Goal: Obtain resource: Download file/media

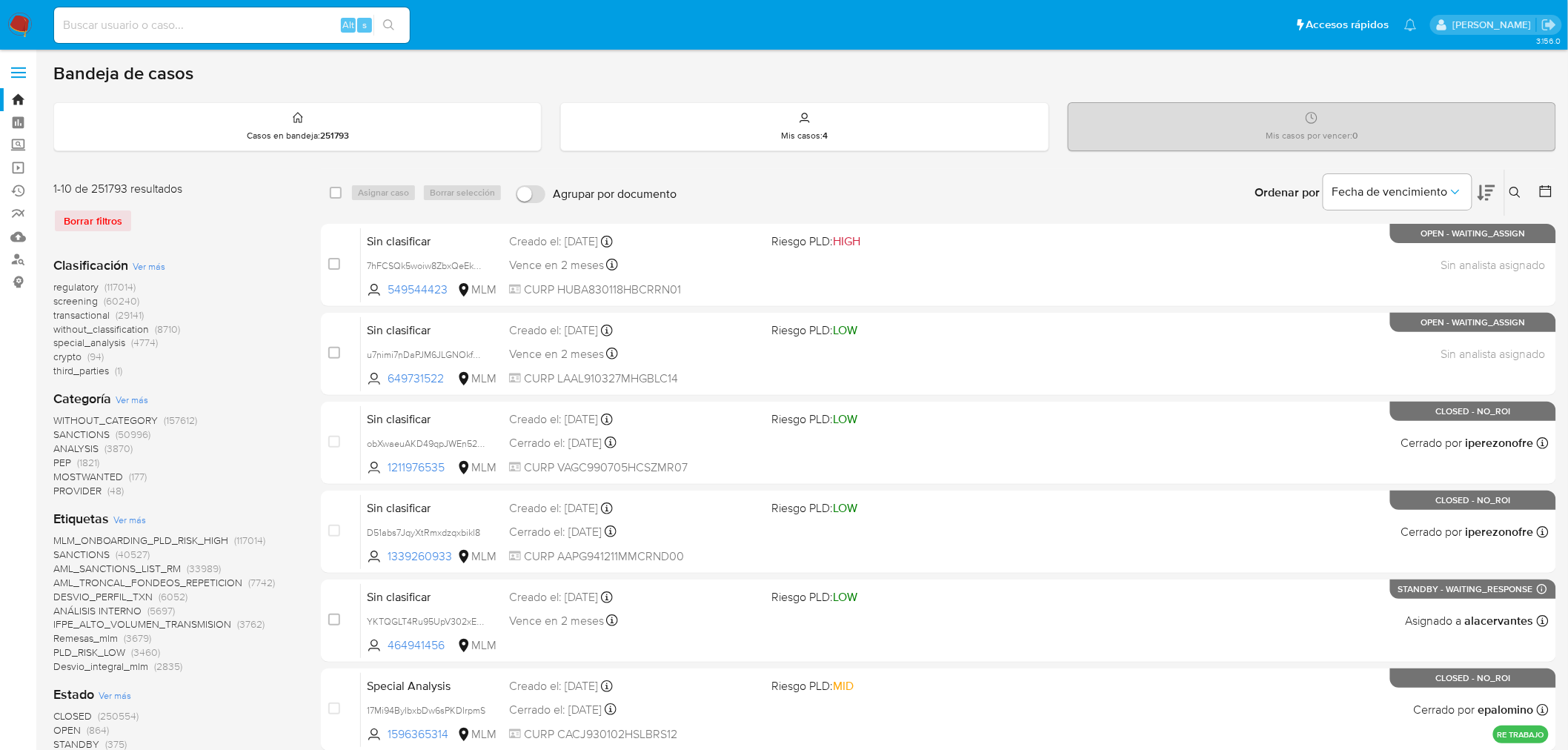
click at [223, 17] on input at bounding box center [232, 25] width 356 height 19
paste input "2278401415"
type input "2278401415"
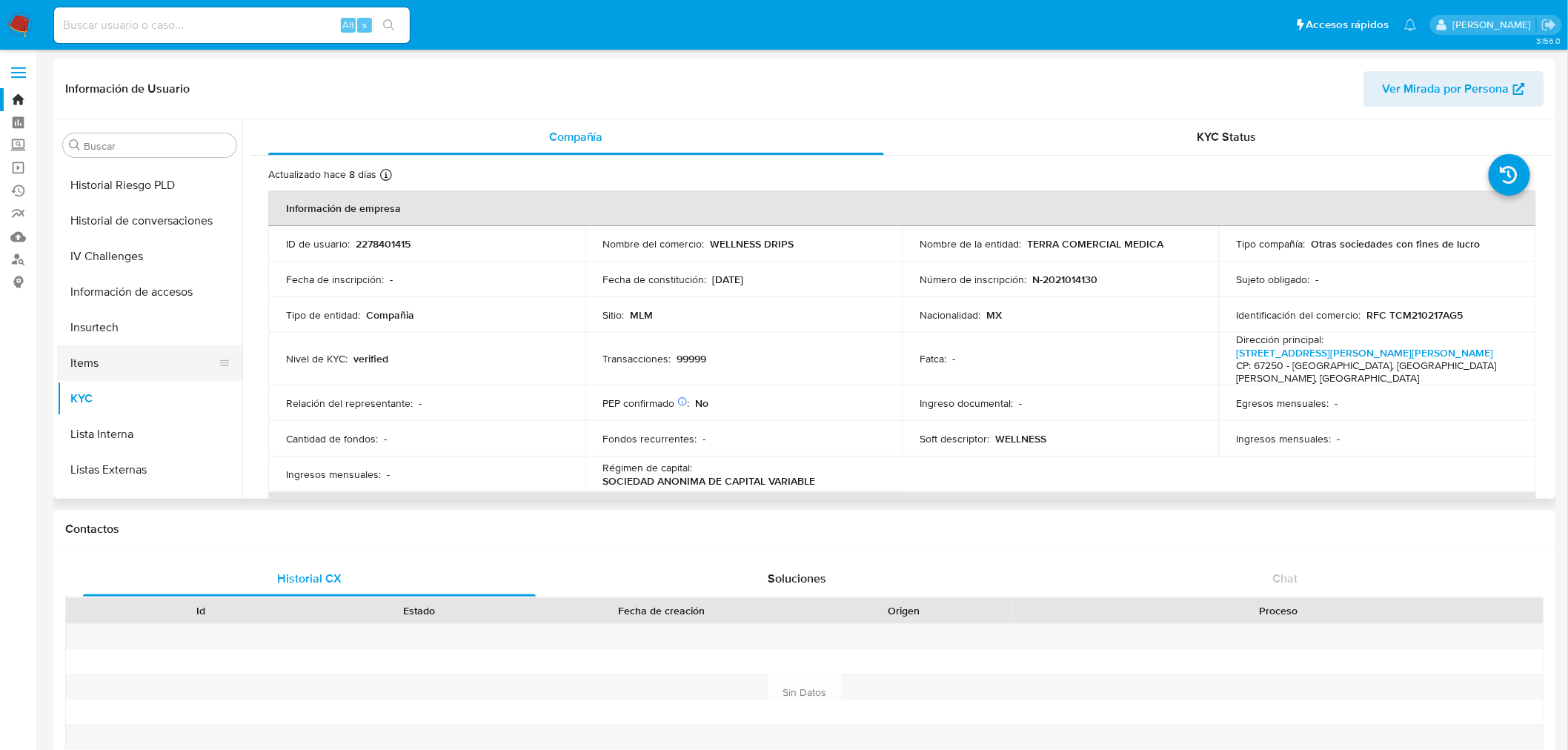
select select "10"
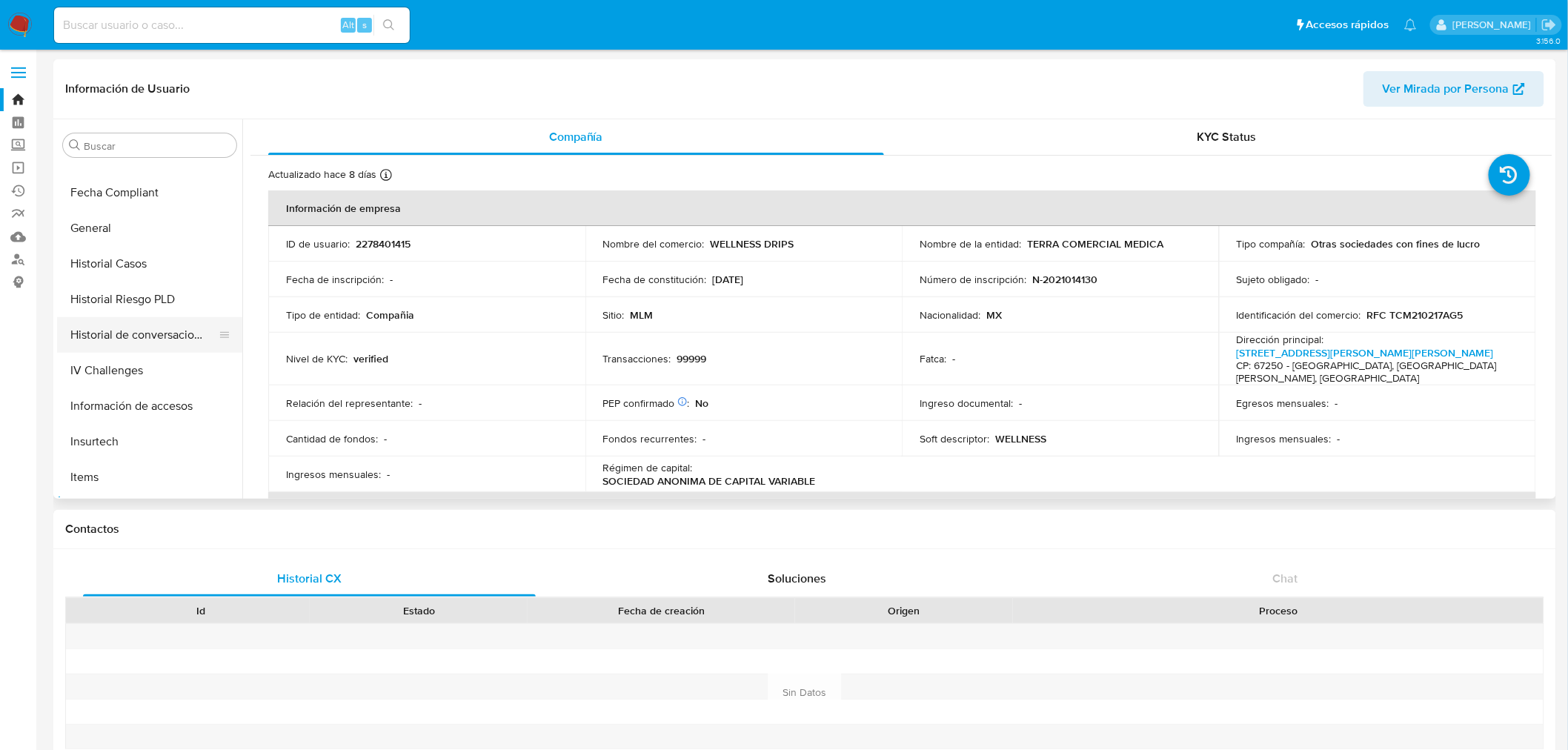
scroll to position [247, 0]
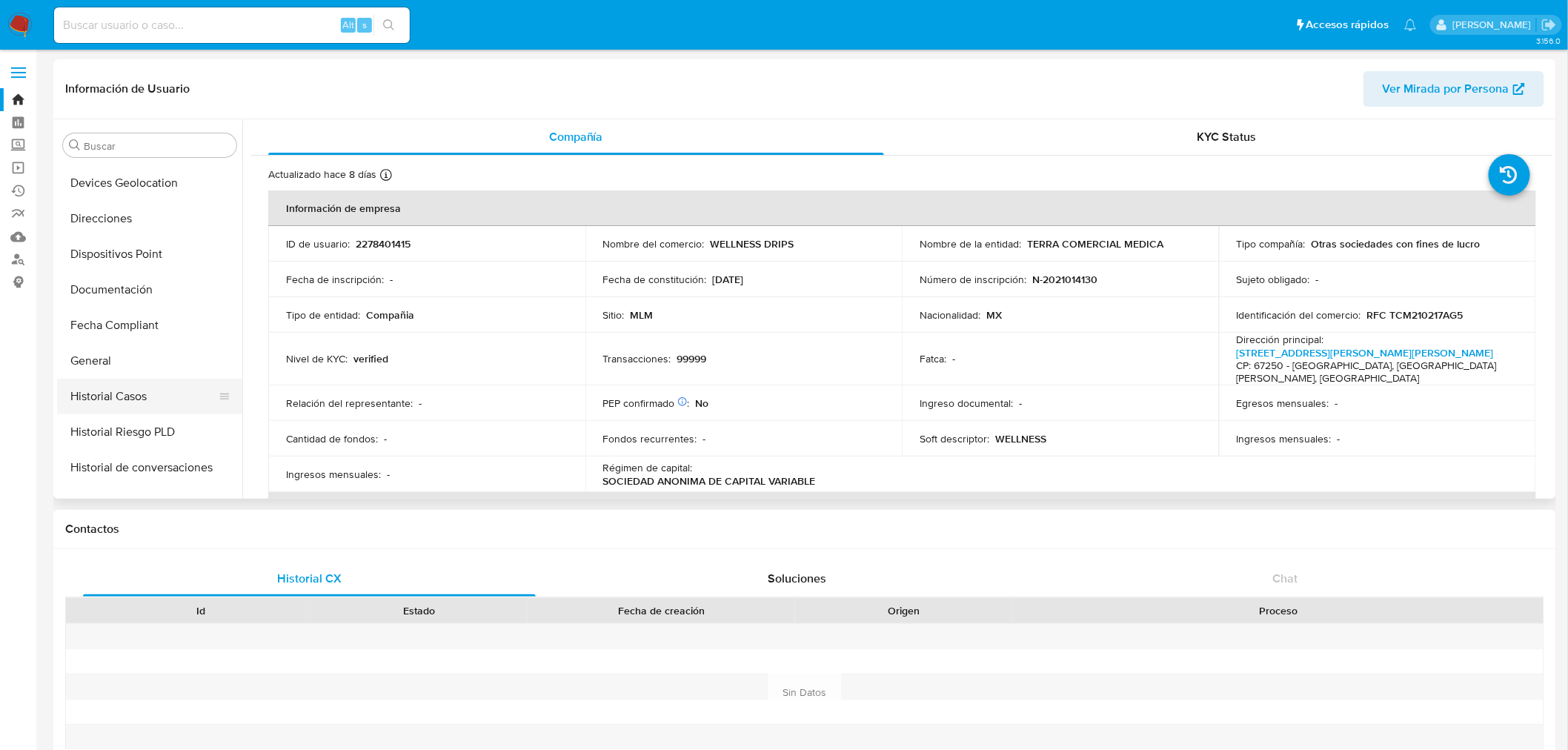
click at [132, 395] on button "Historial Casos" at bounding box center [144, 396] width 173 height 36
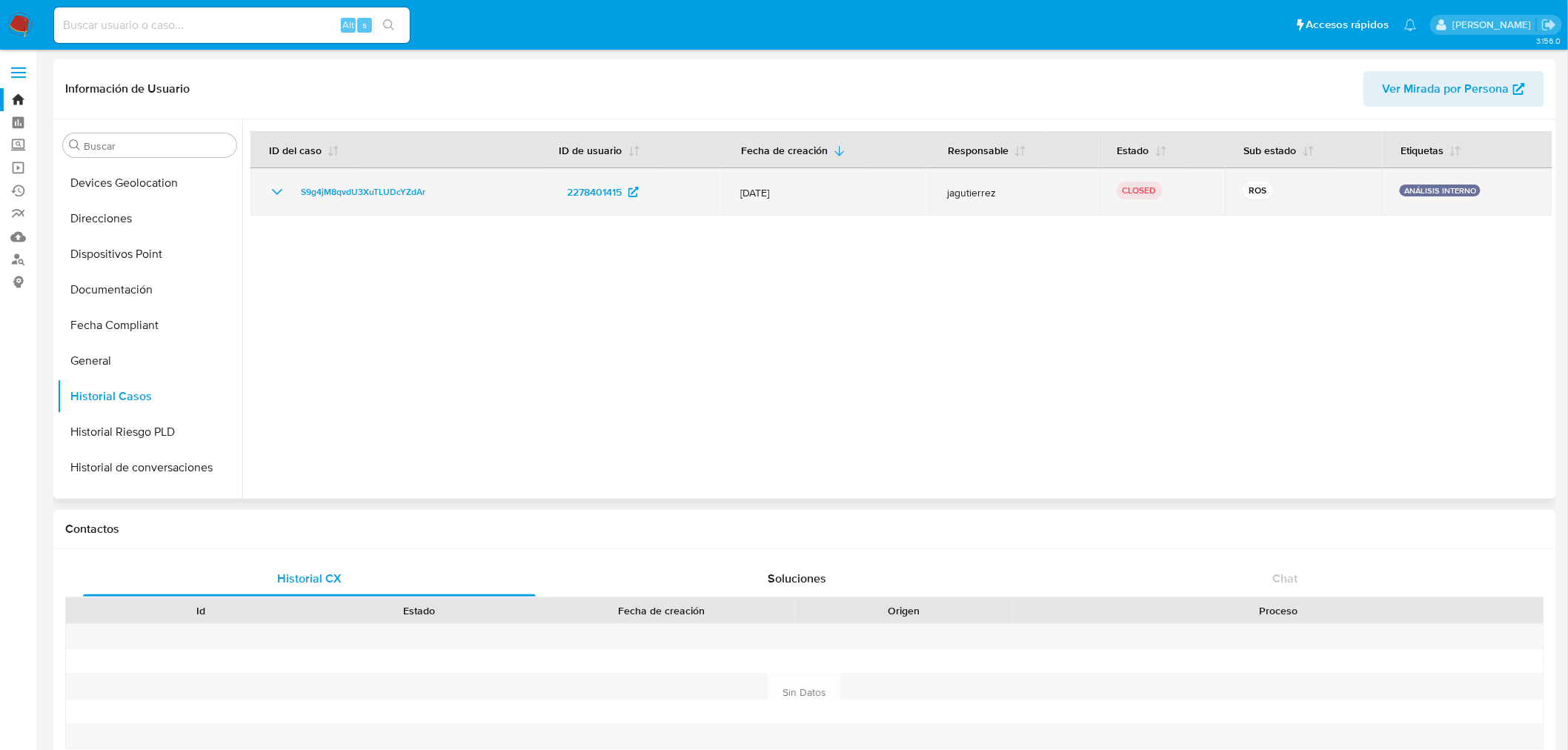
click at [273, 191] on icon "Mostrar/Ocultar" at bounding box center [277, 191] width 17 height 17
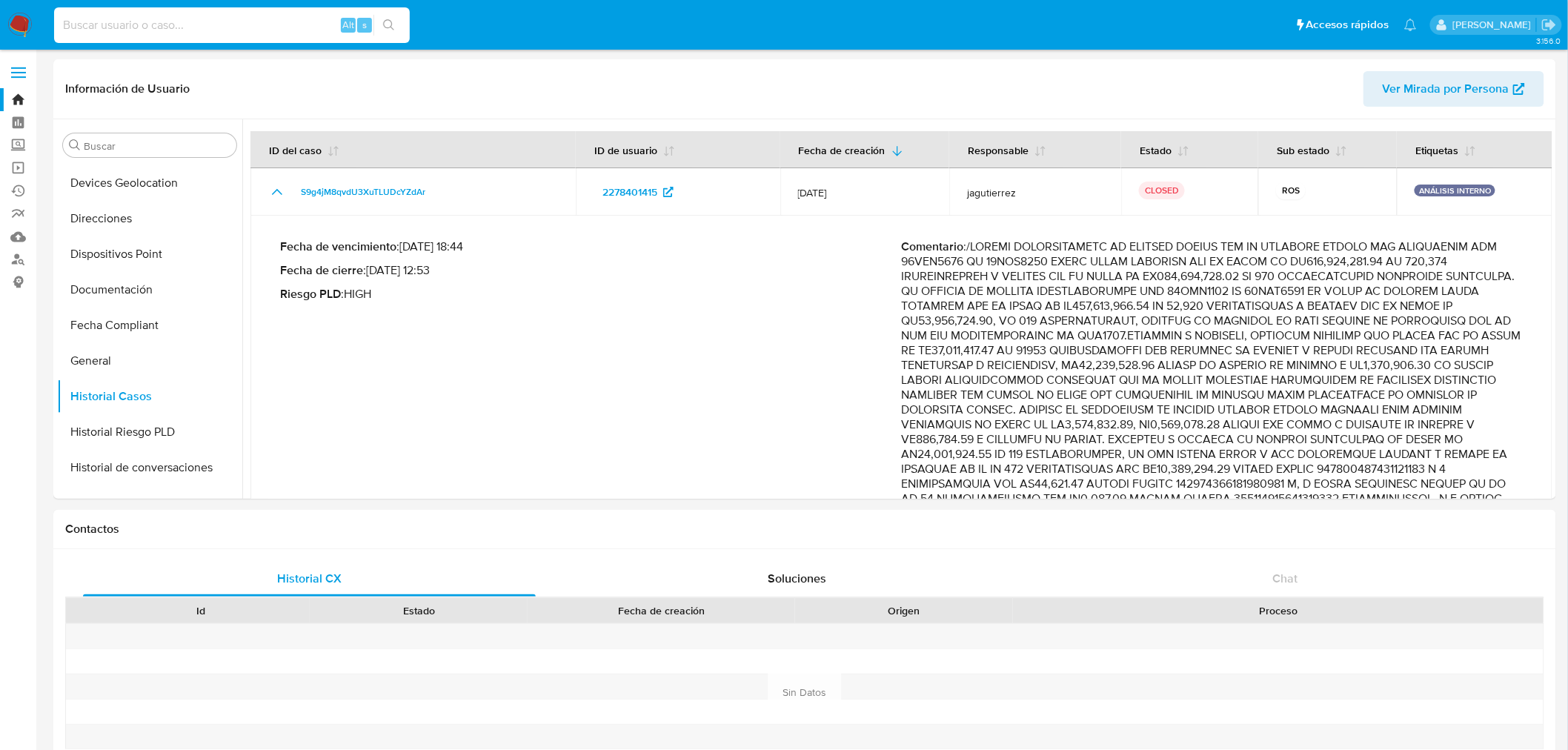
click at [203, 26] on input at bounding box center [232, 25] width 356 height 19
paste input "1983712415"
type input "1983712415"
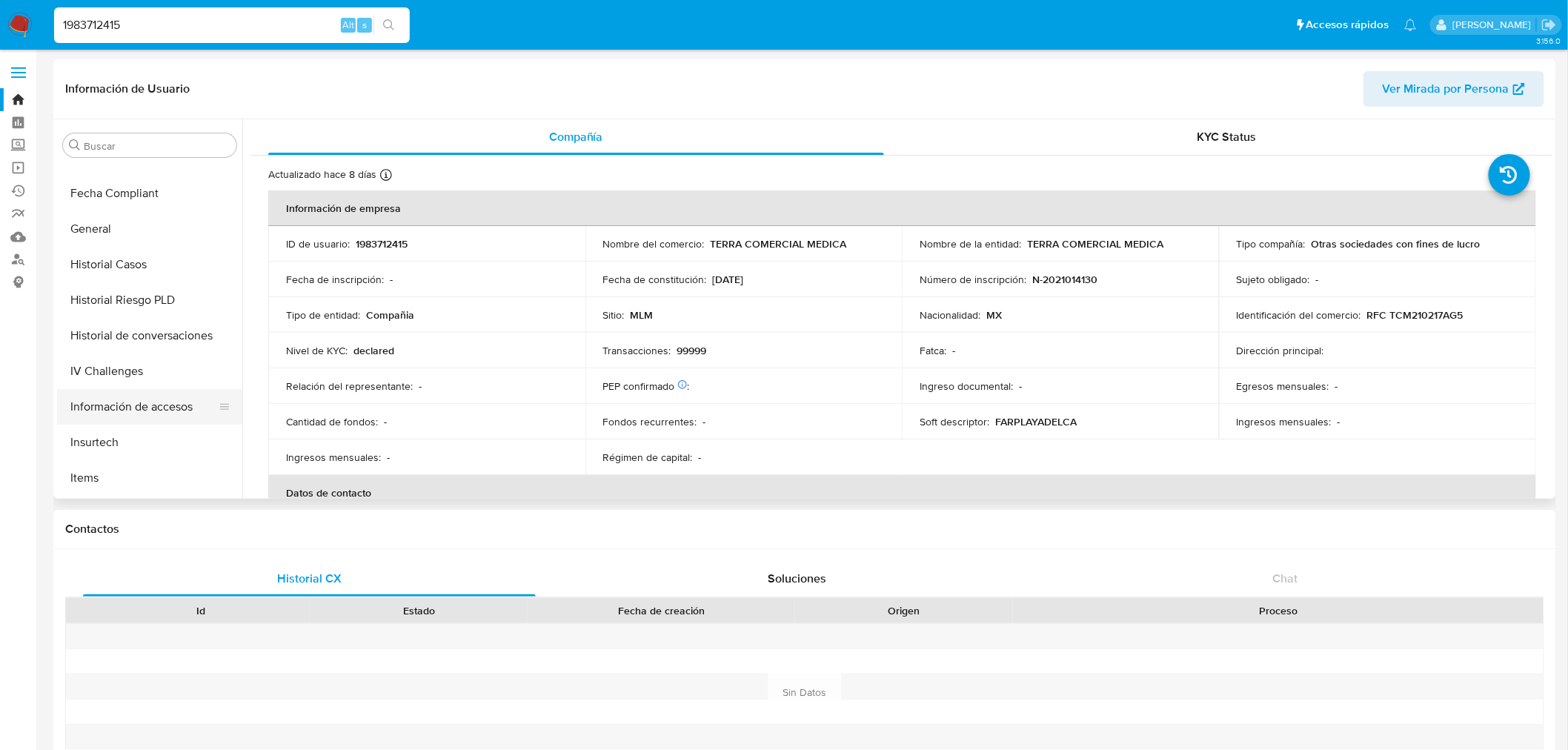
select select "10"
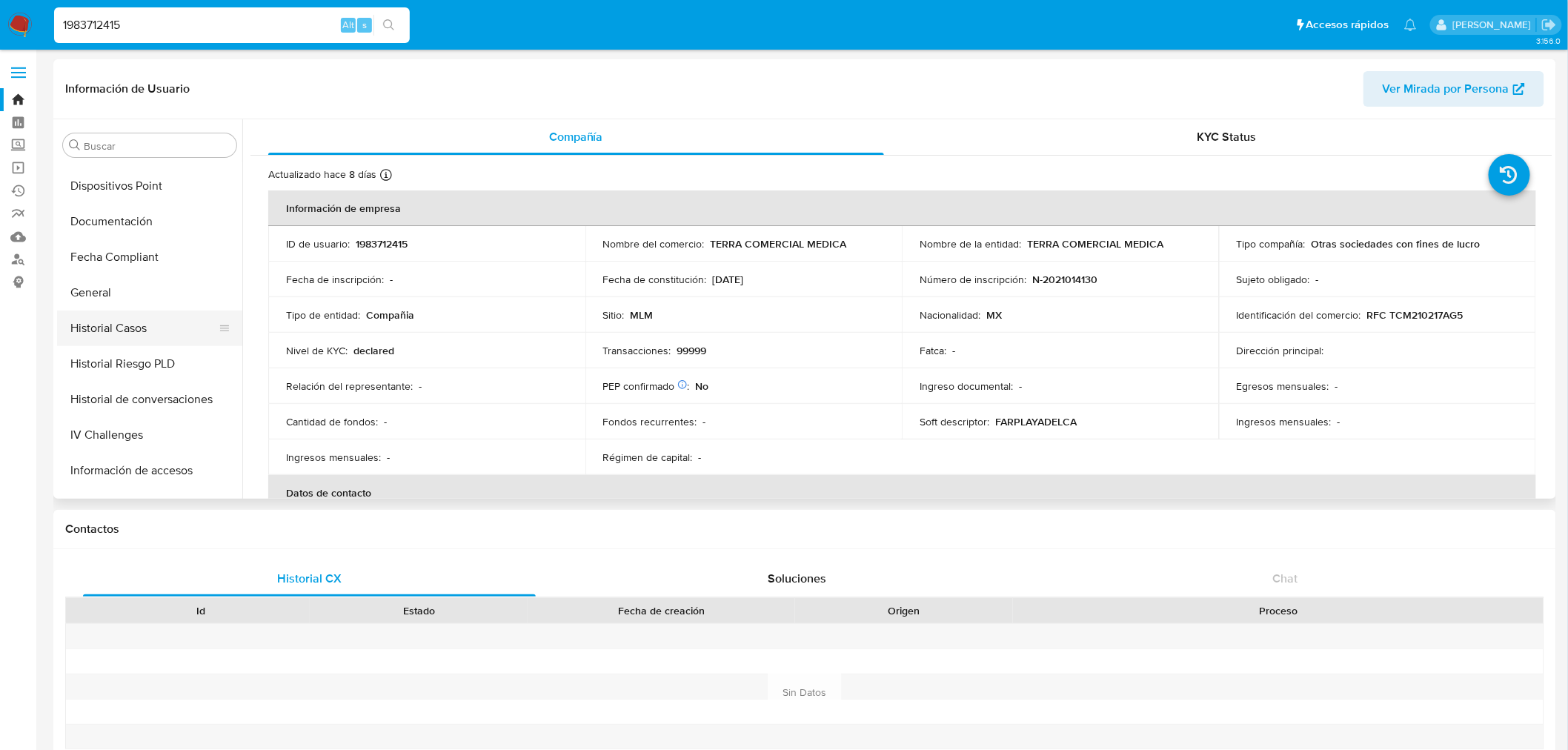
scroll to position [296, 0]
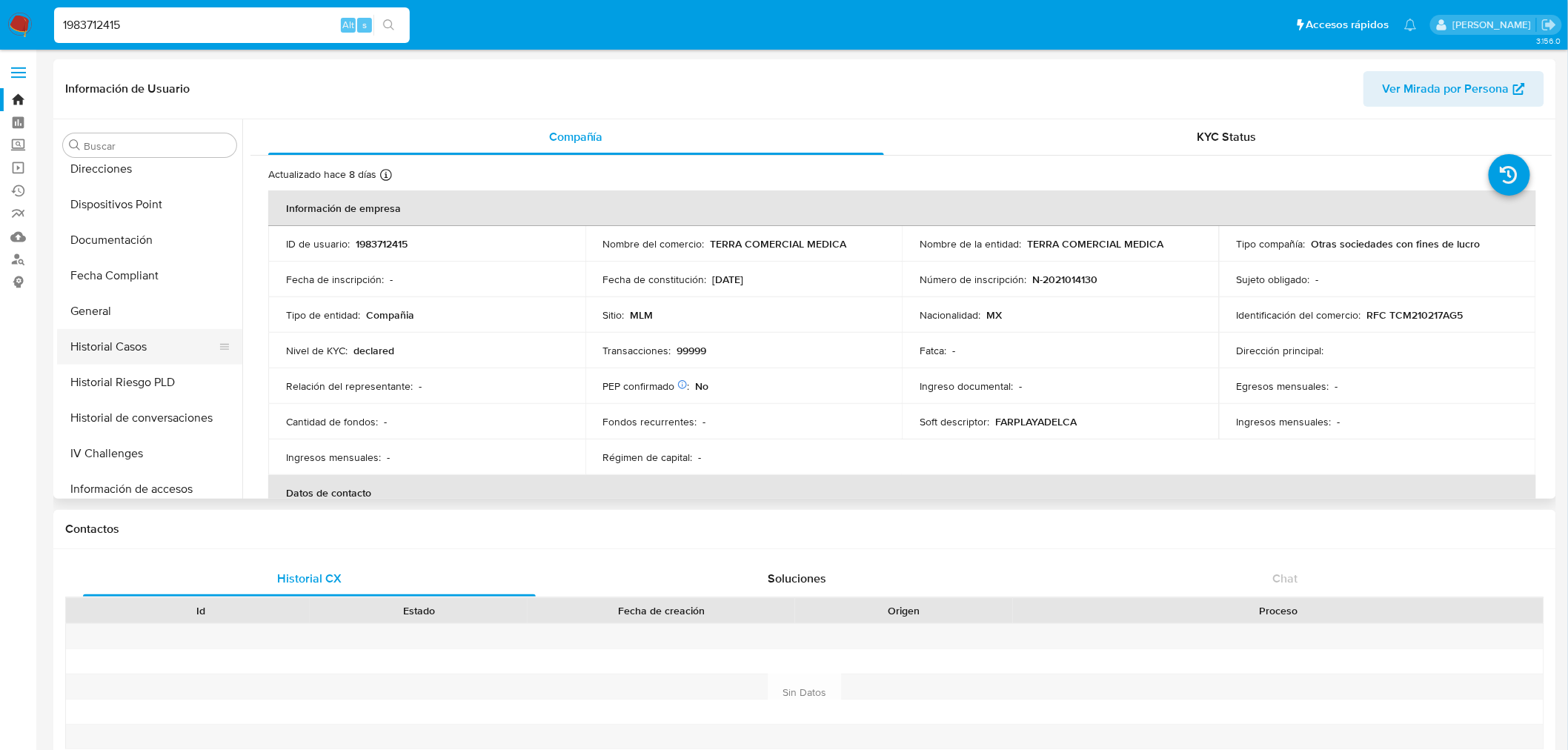
click at [126, 350] on button "Historial Casos" at bounding box center [144, 347] width 173 height 36
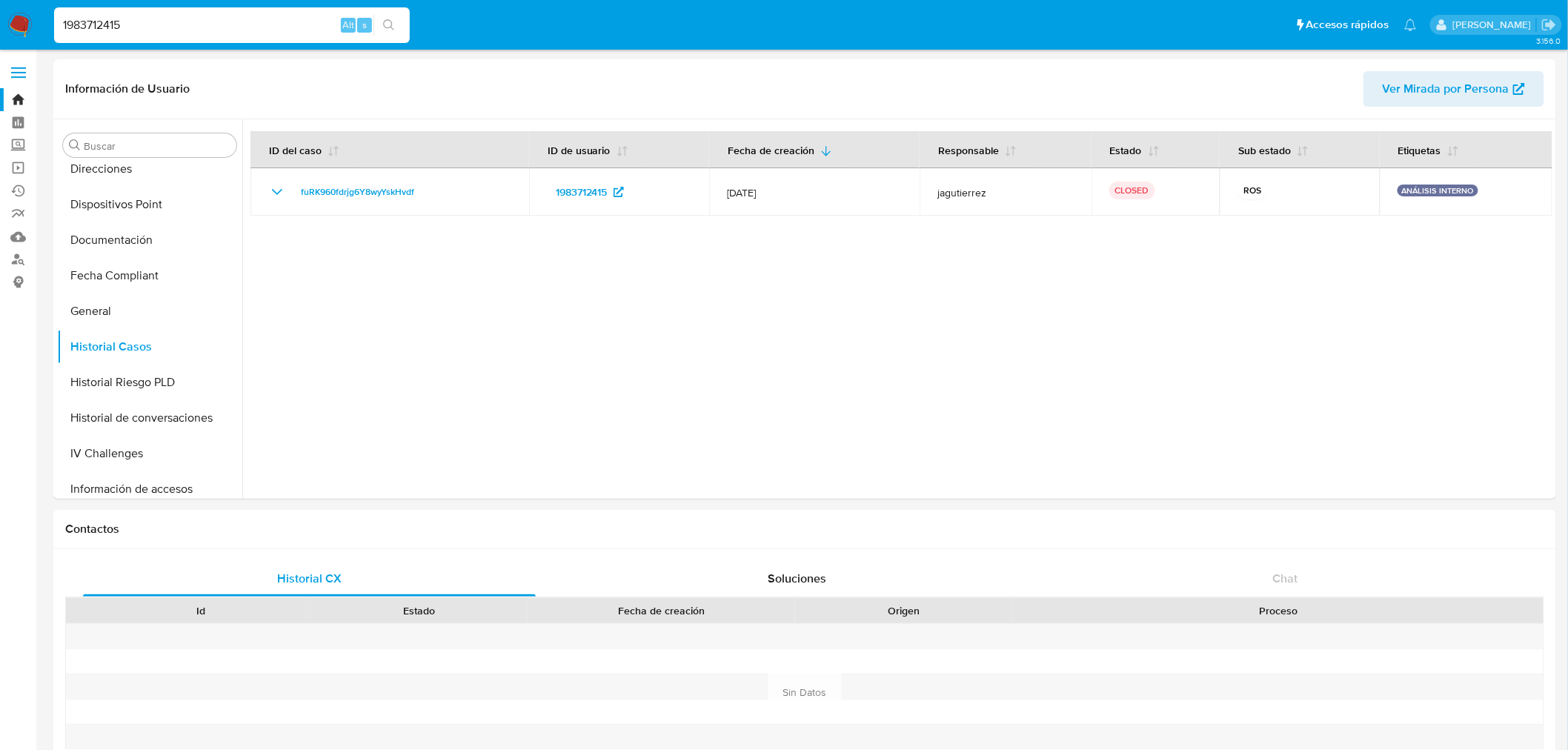
click at [179, 23] on input "1983712415" at bounding box center [232, 25] width 356 height 19
paste input "2378965883"
type input "2378965883"
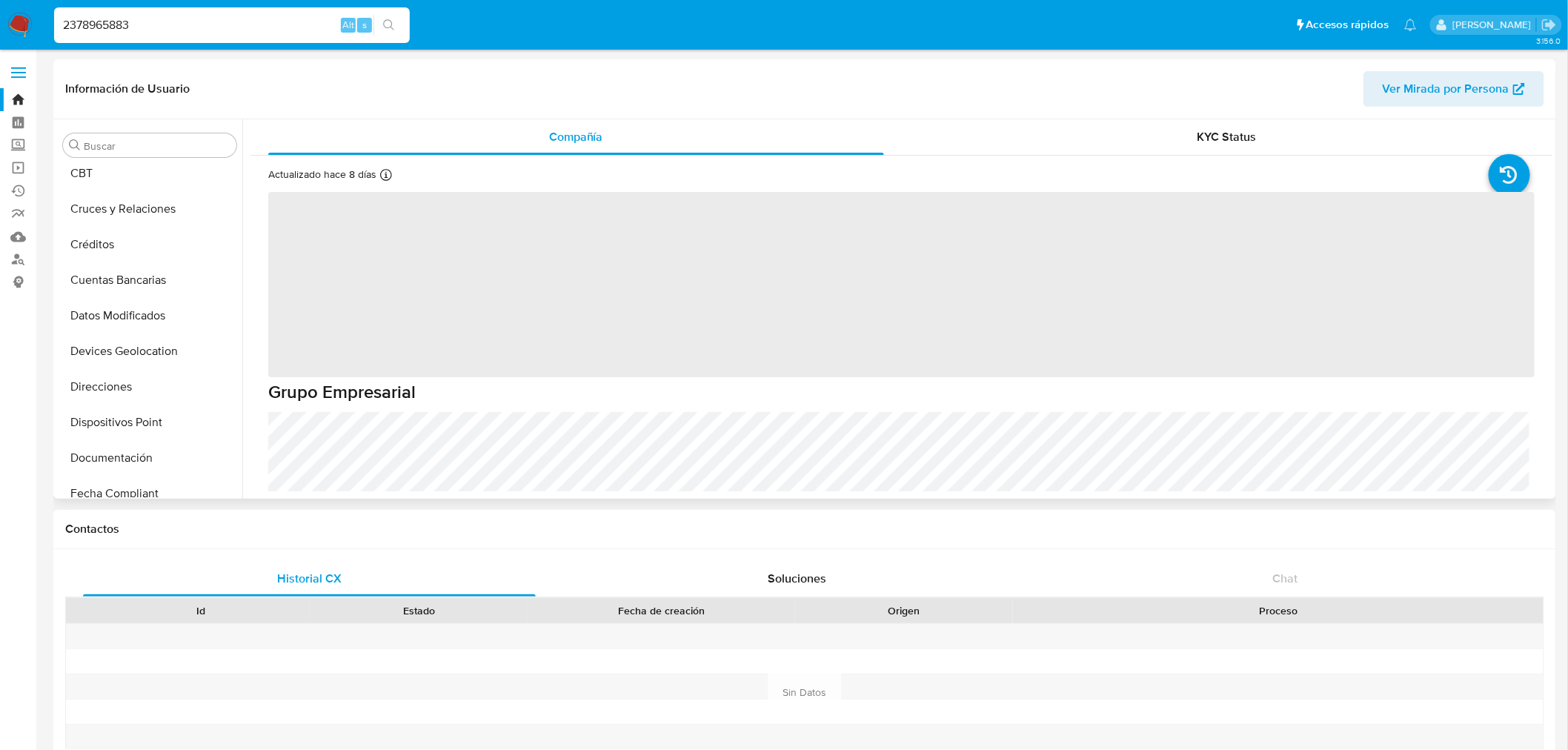
select select "10"
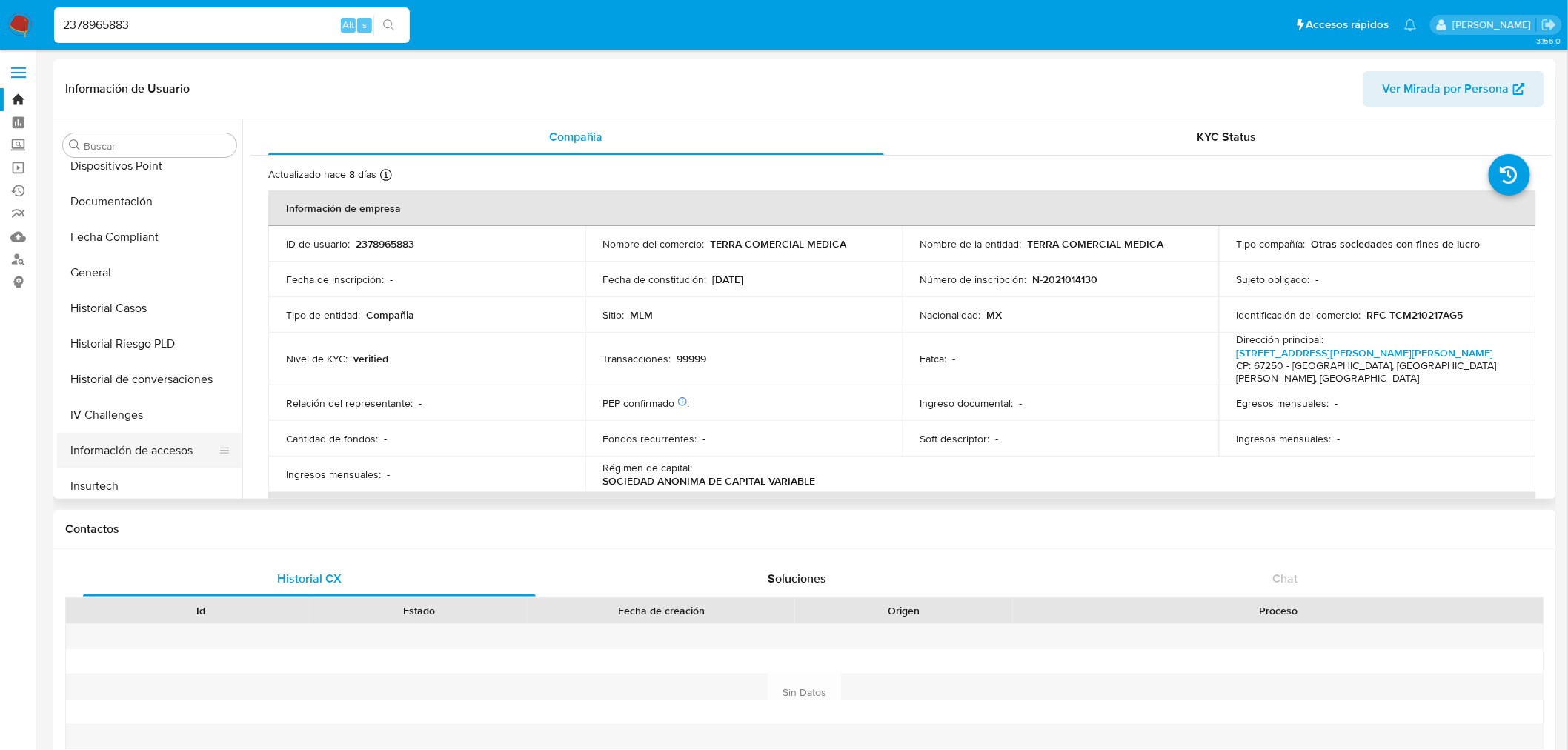
scroll to position [379, 0]
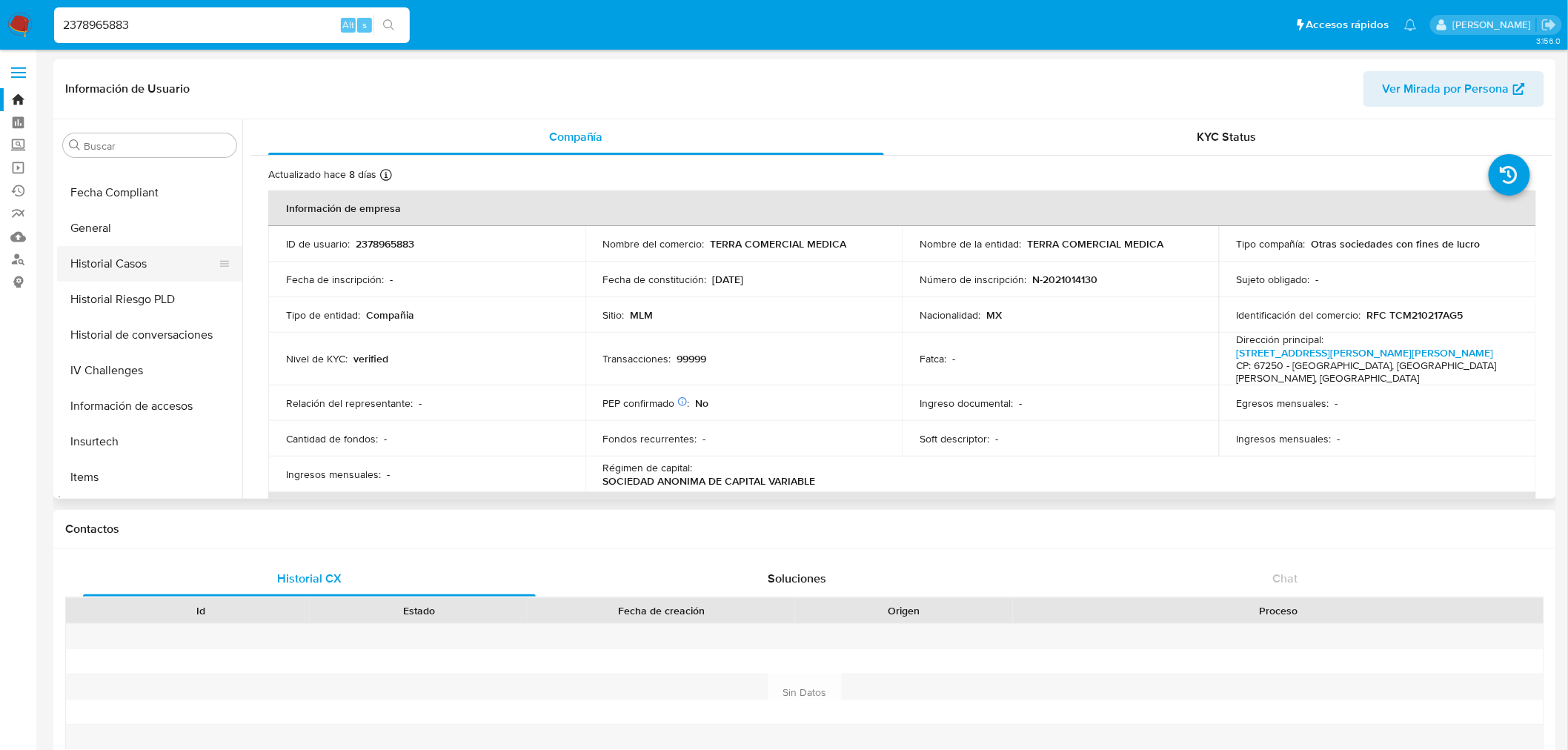
click at [130, 269] on button "Historial Casos" at bounding box center [144, 263] width 173 height 36
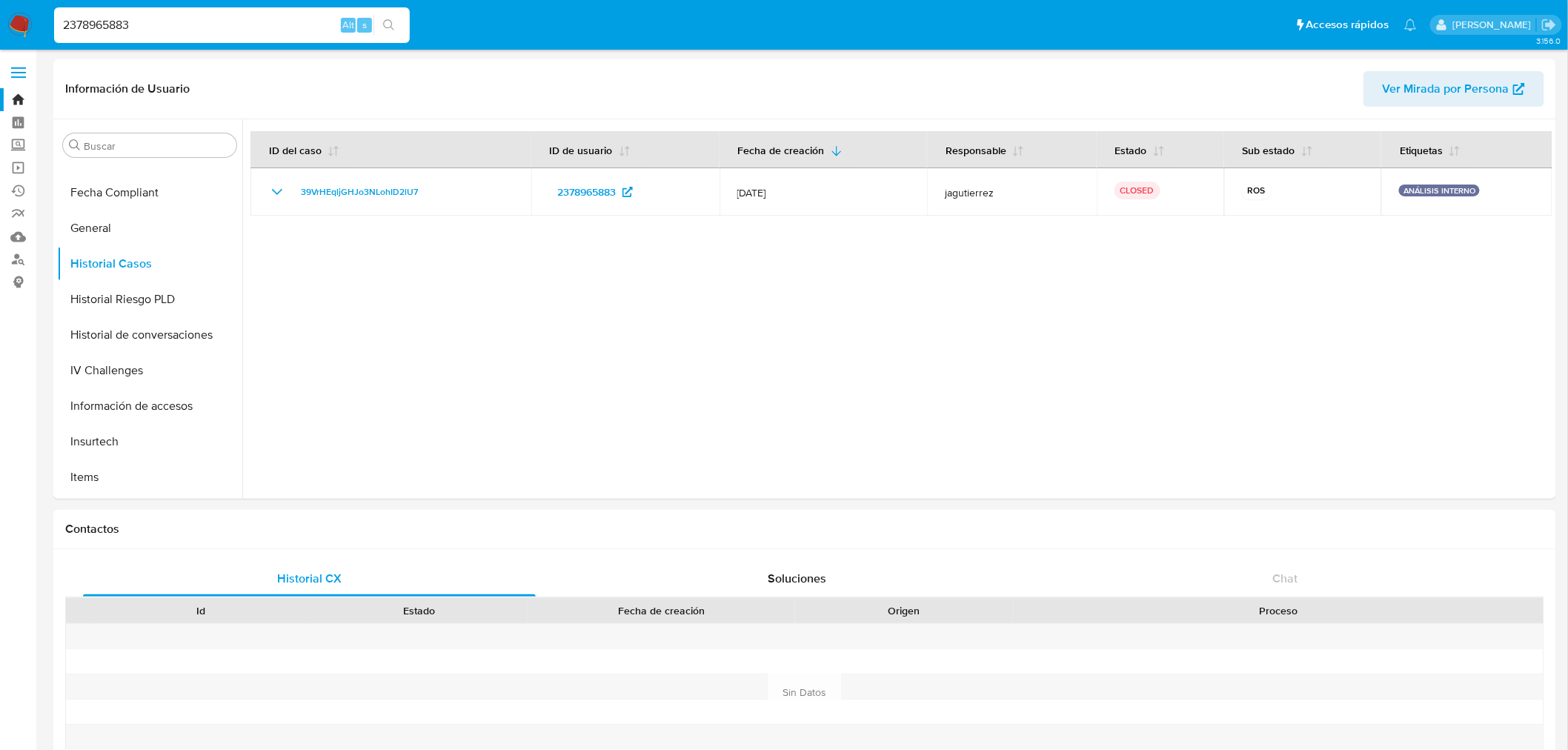
click at [230, 9] on div "2378965883 Alt s" at bounding box center [232, 25] width 356 height 36
click at [223, 22] on input "2378965883" at bounding box center [232, 25] width 356 height 19
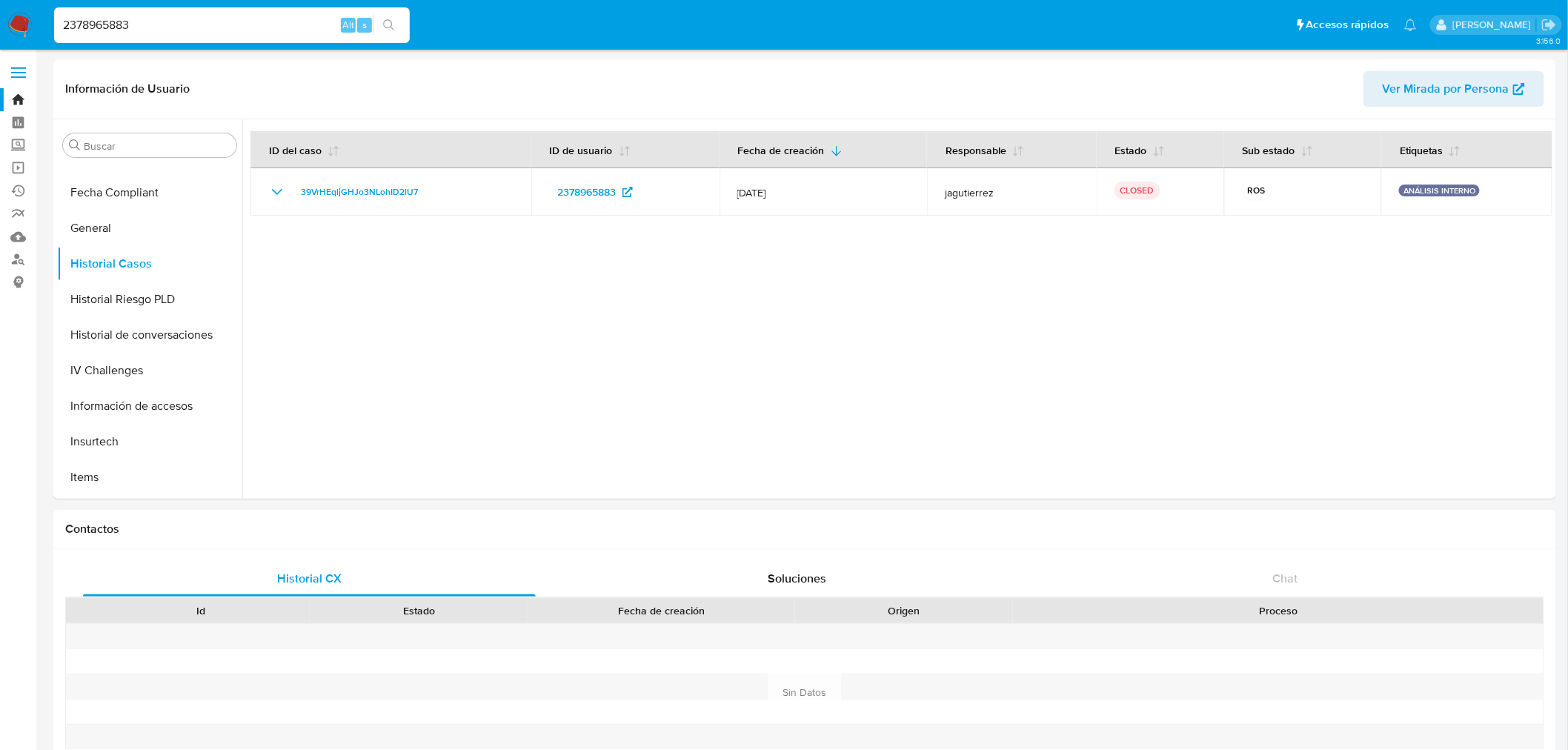
paste input "184543095"
type input "2184543095"
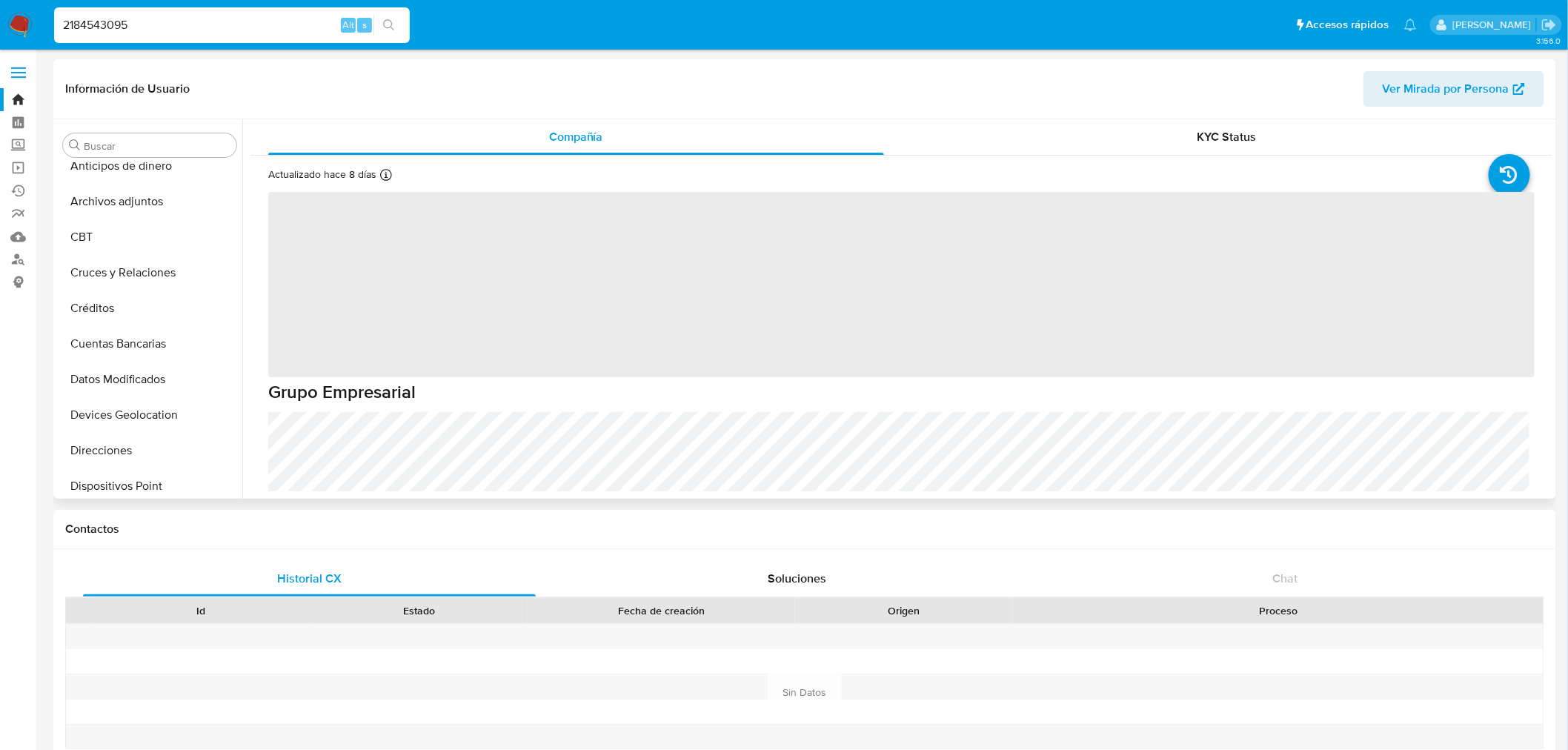
scroll to position [426, 0]
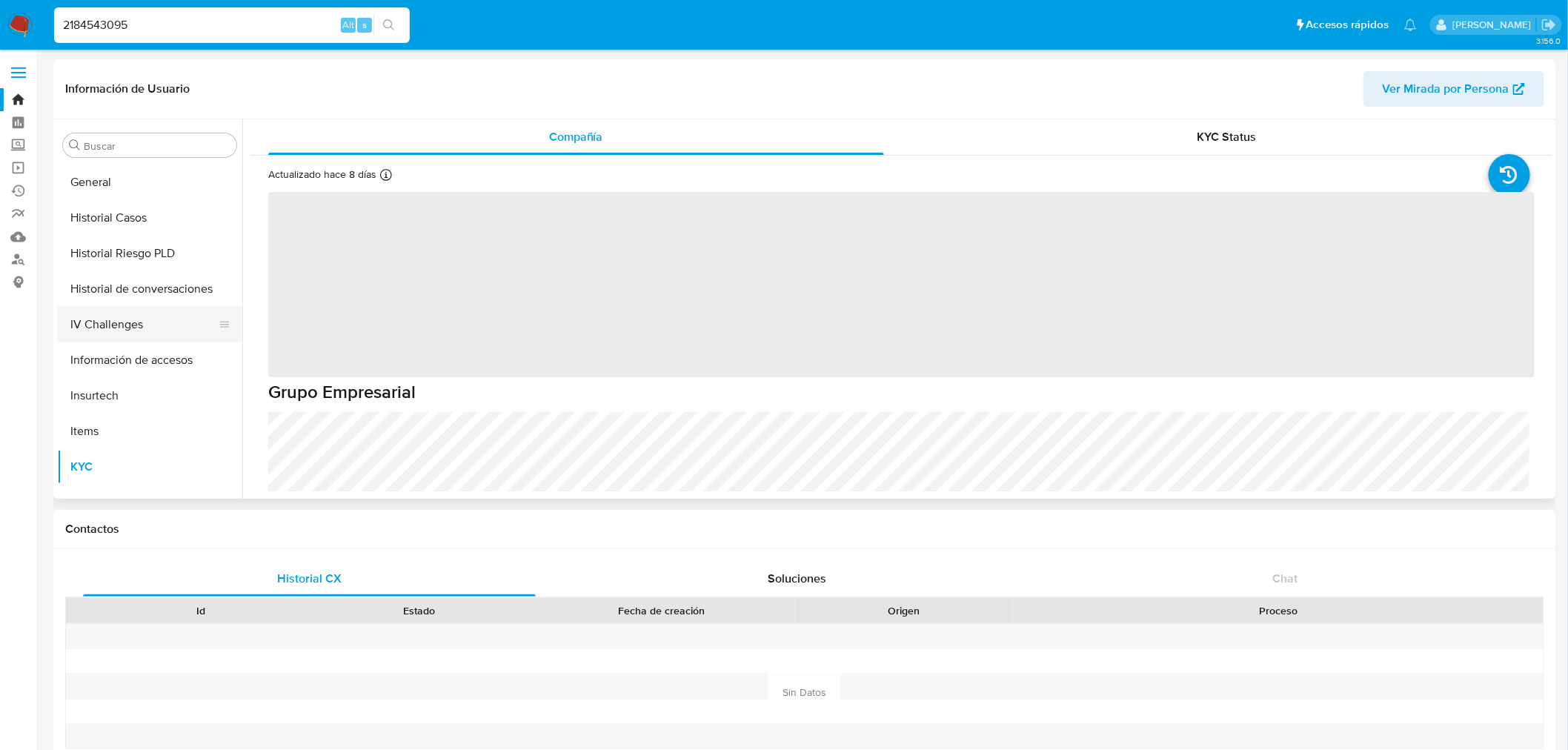
select select "10"
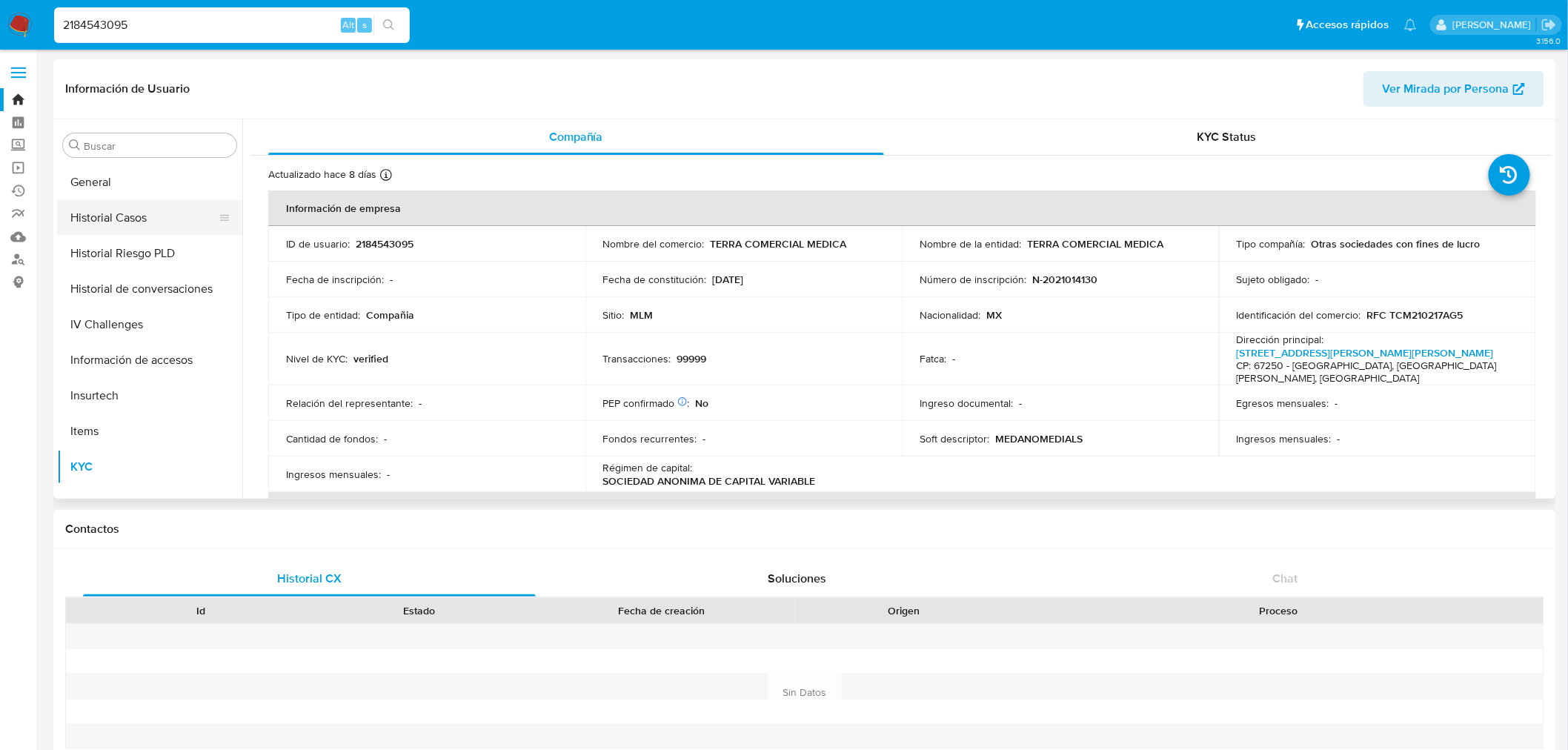
click at [151, 225] on button "Historial Casos" at bounding box center [144, 218] width 173 height 36
click at [135, 223] on button "Historial Casos" at bounding box center [144, 218] width 173 height 36
click at [133, 223] on button "Historial Casos" at bounding box center [144, 218] width 173 height 36
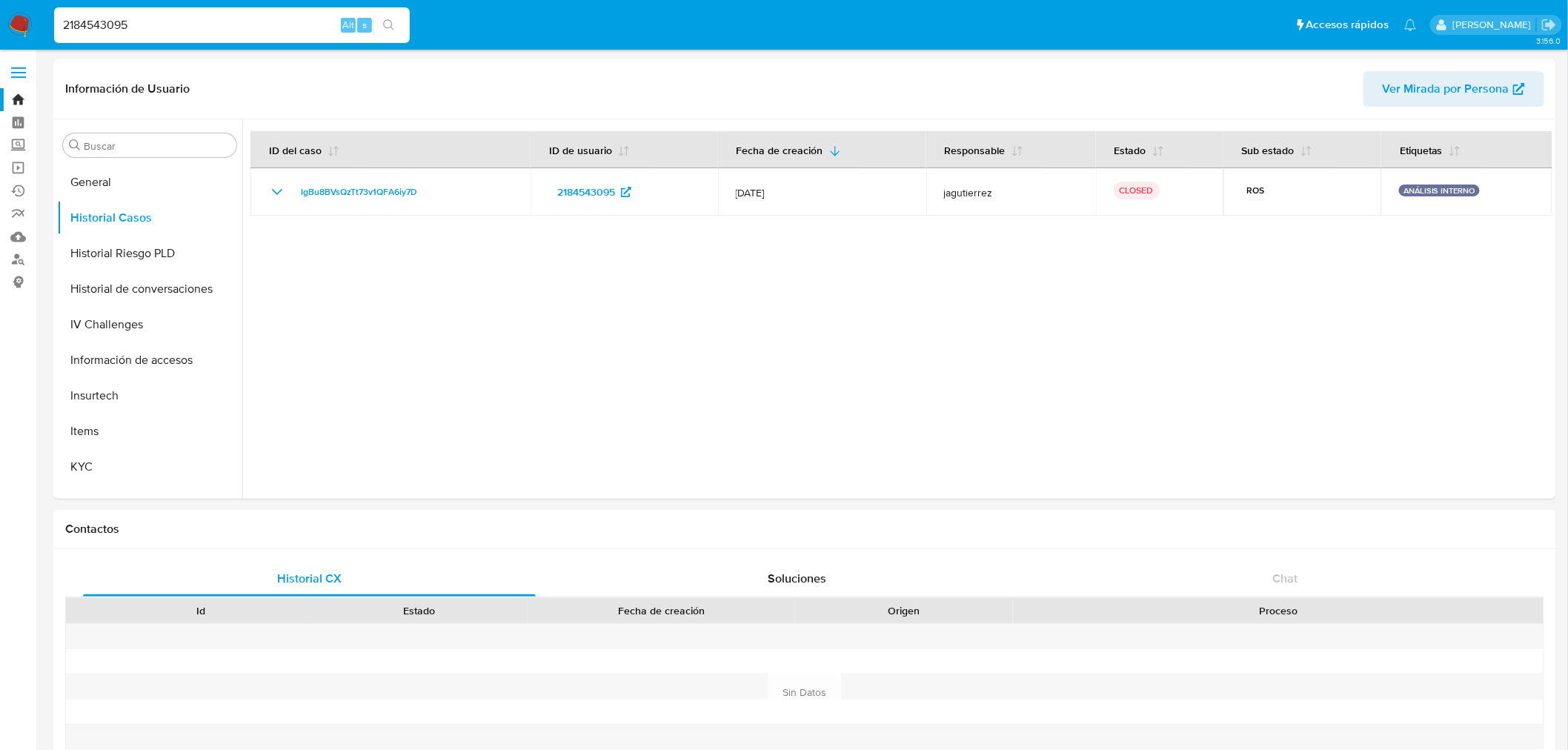
click at [158, 26] on input "2184543095" at bounding box center [232, 25] width 356 height 19
drag, startPoint x: 175, startPoint y: 20, endPoint x: -9, endPoint y: 2, distance: 184.9
paste input "018321310"
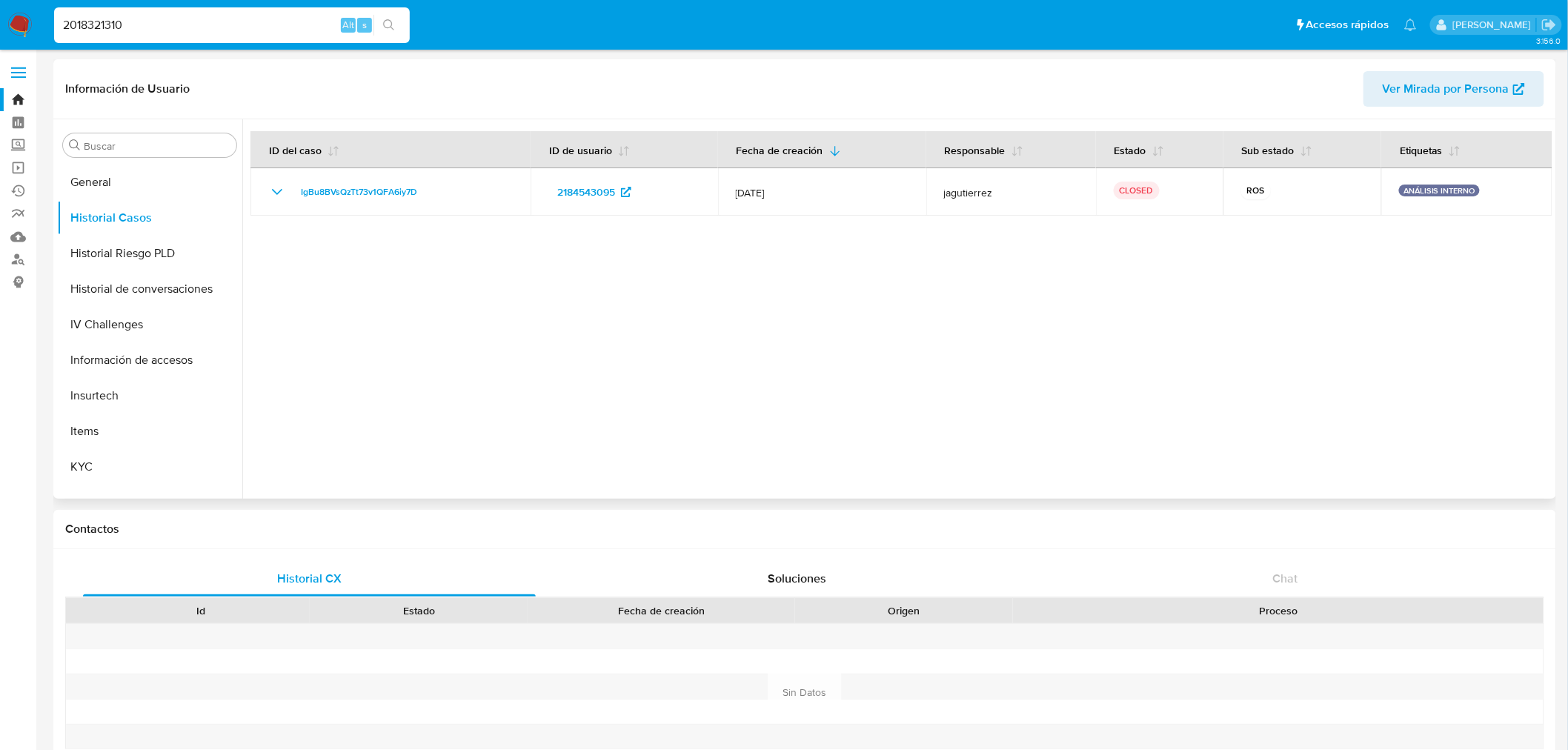
type input "2018321310"
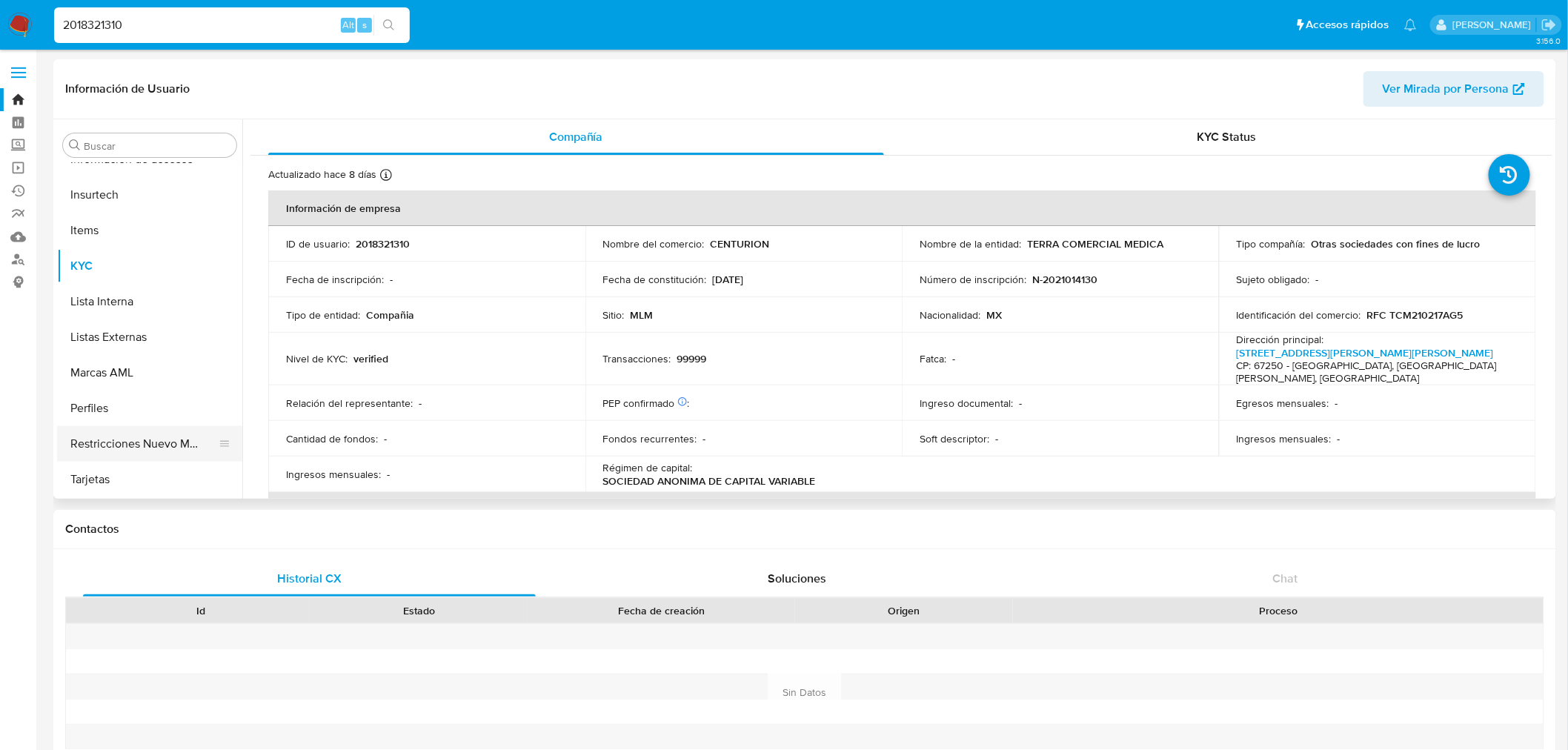
select select "10"
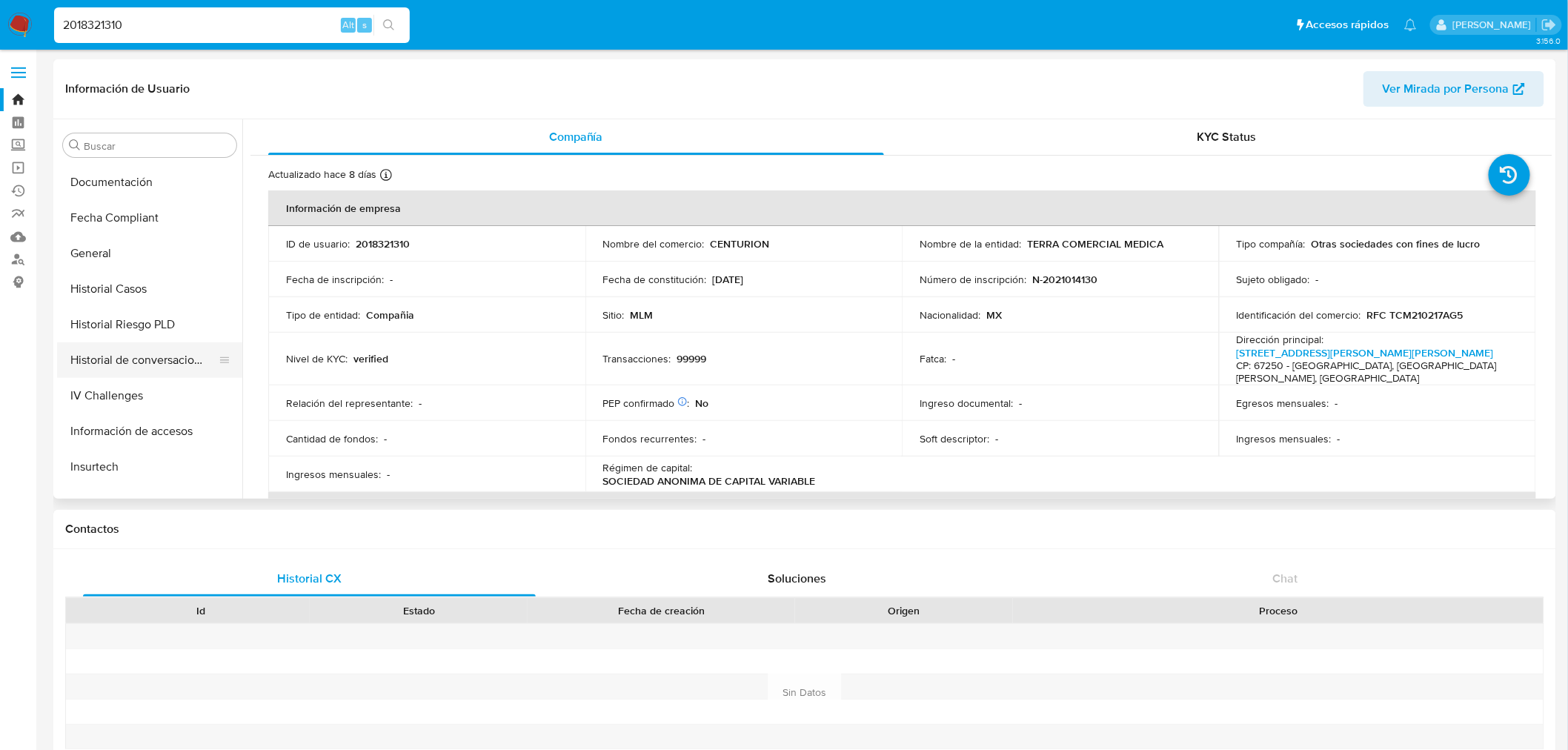
scroll to position [379, 0]
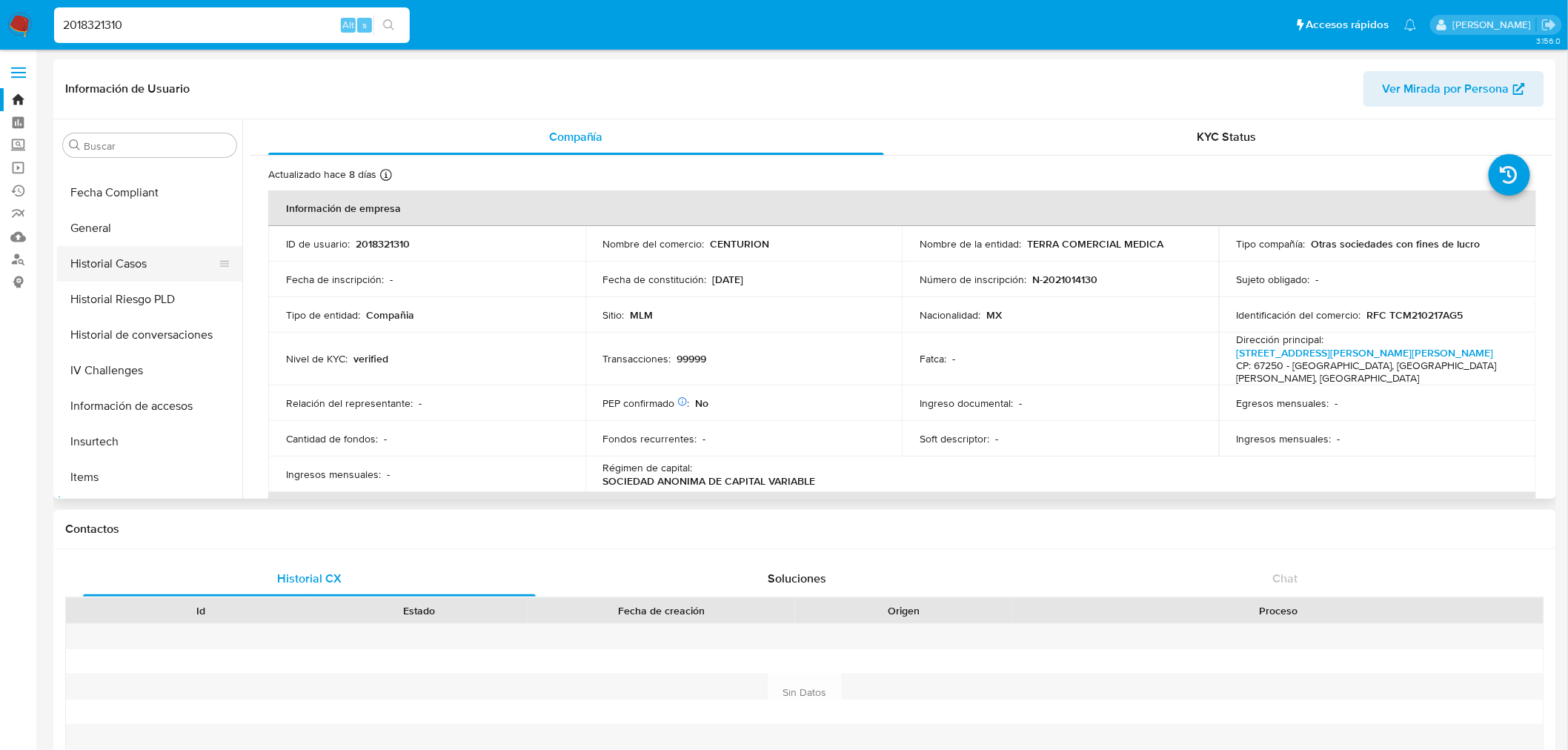
click at [122, 263] on button "Historial Casos" at bounding box center [144, 263] width 173 height 36
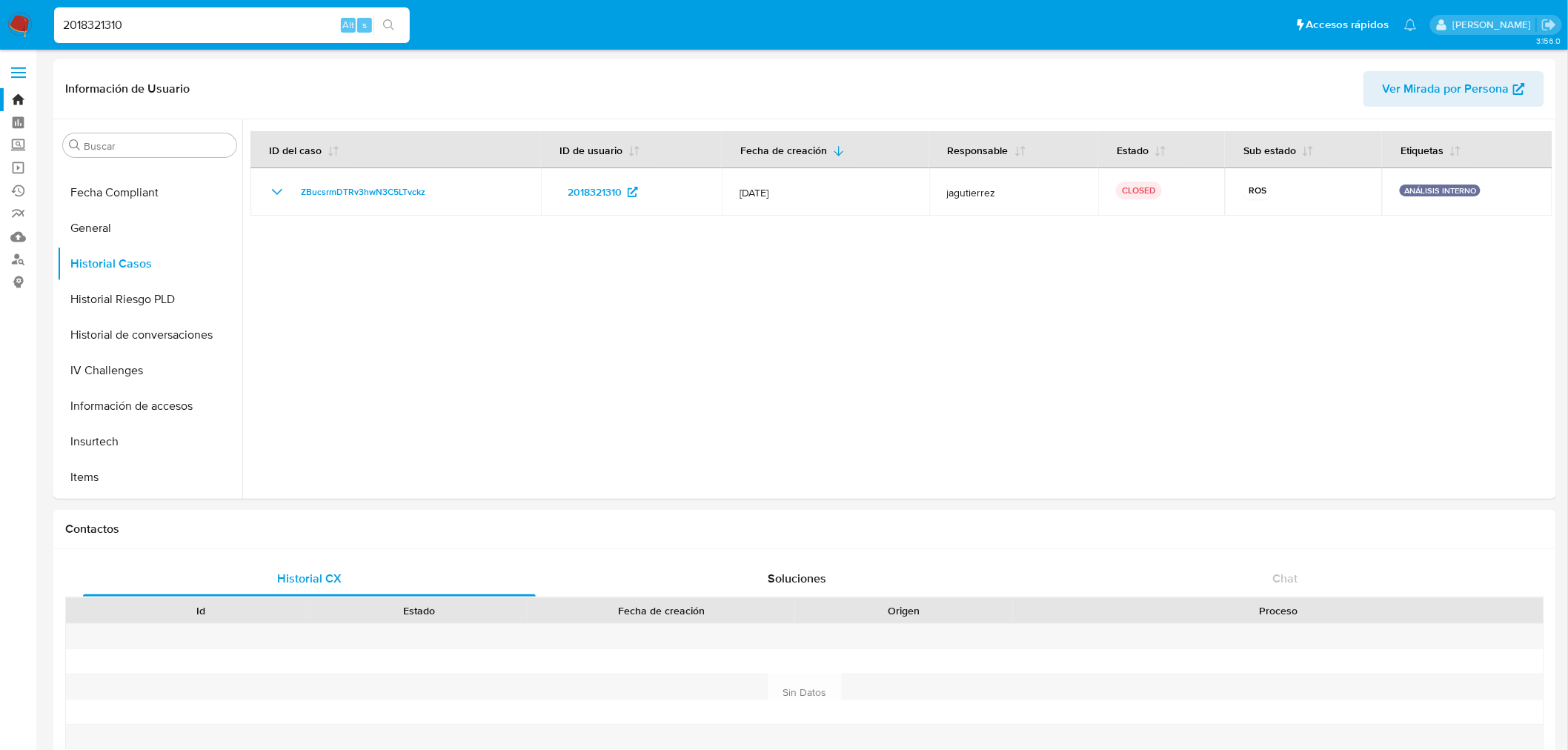
click at [226, 23] on input "2018321310" at bounding box center [232, 25] width 356 height 19
paste input "1983710987"
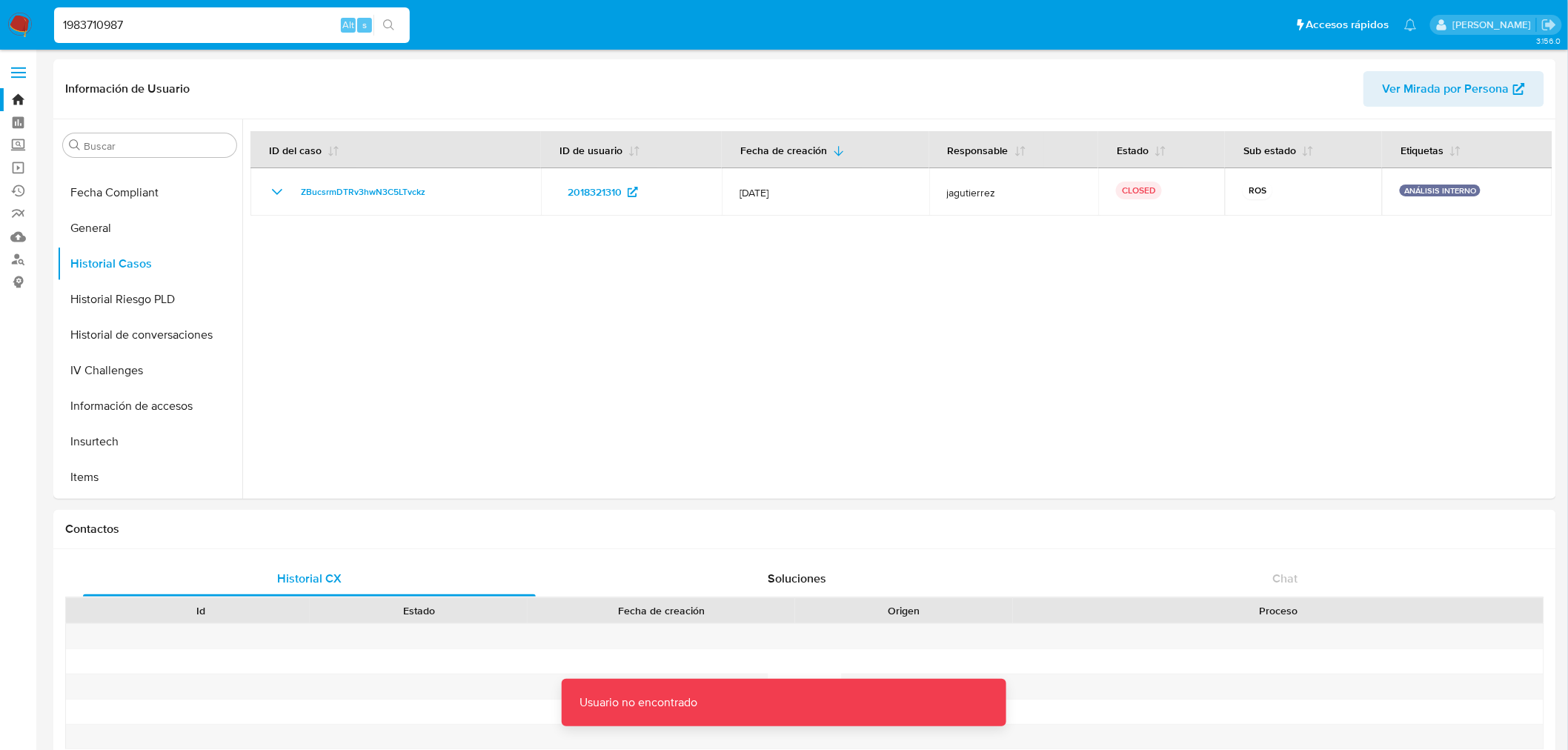
click at [234, 27] on input "1983710987" at bounding box center [232, 25] width 356 height 19
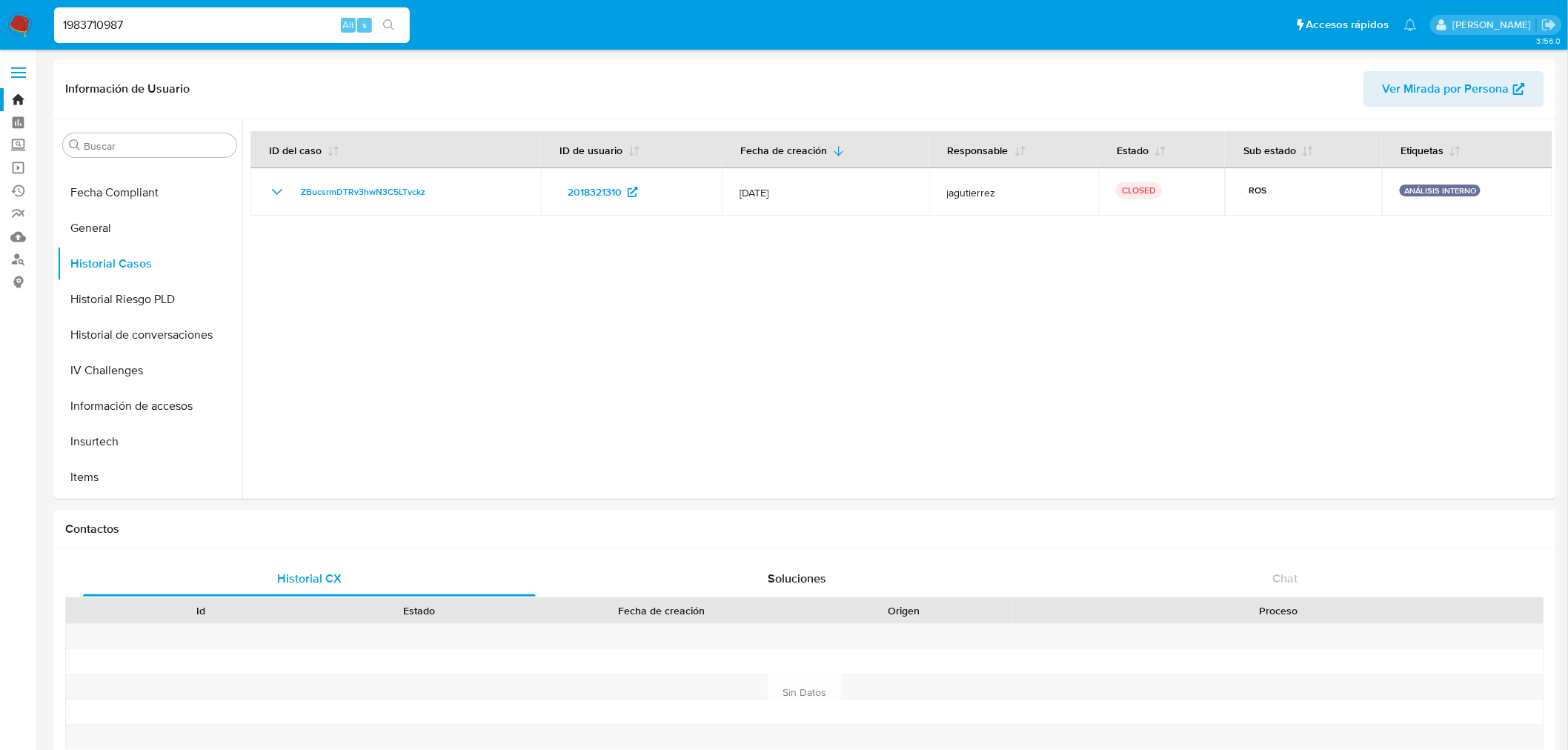
type input "1983710987"
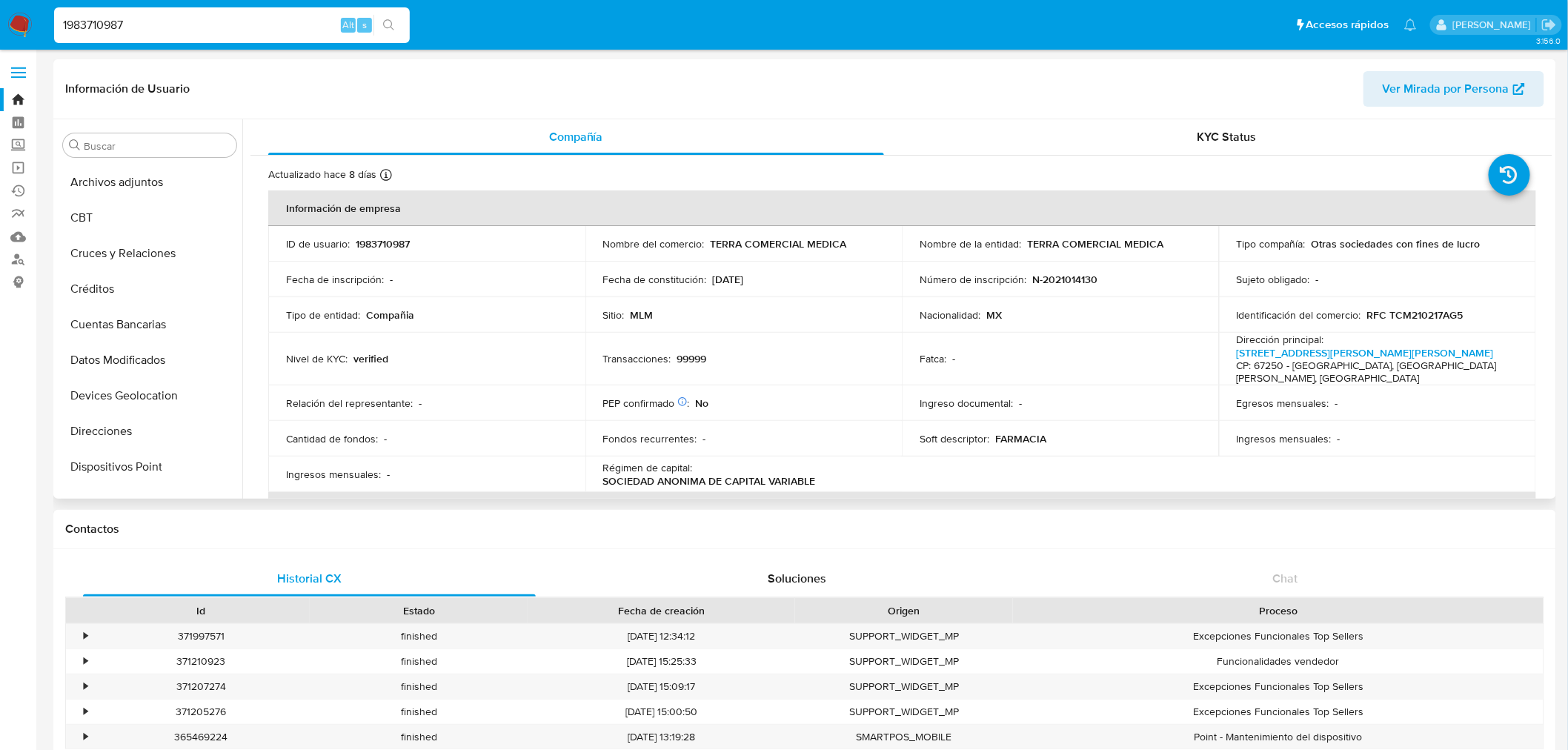
scroll to position [410, 0]
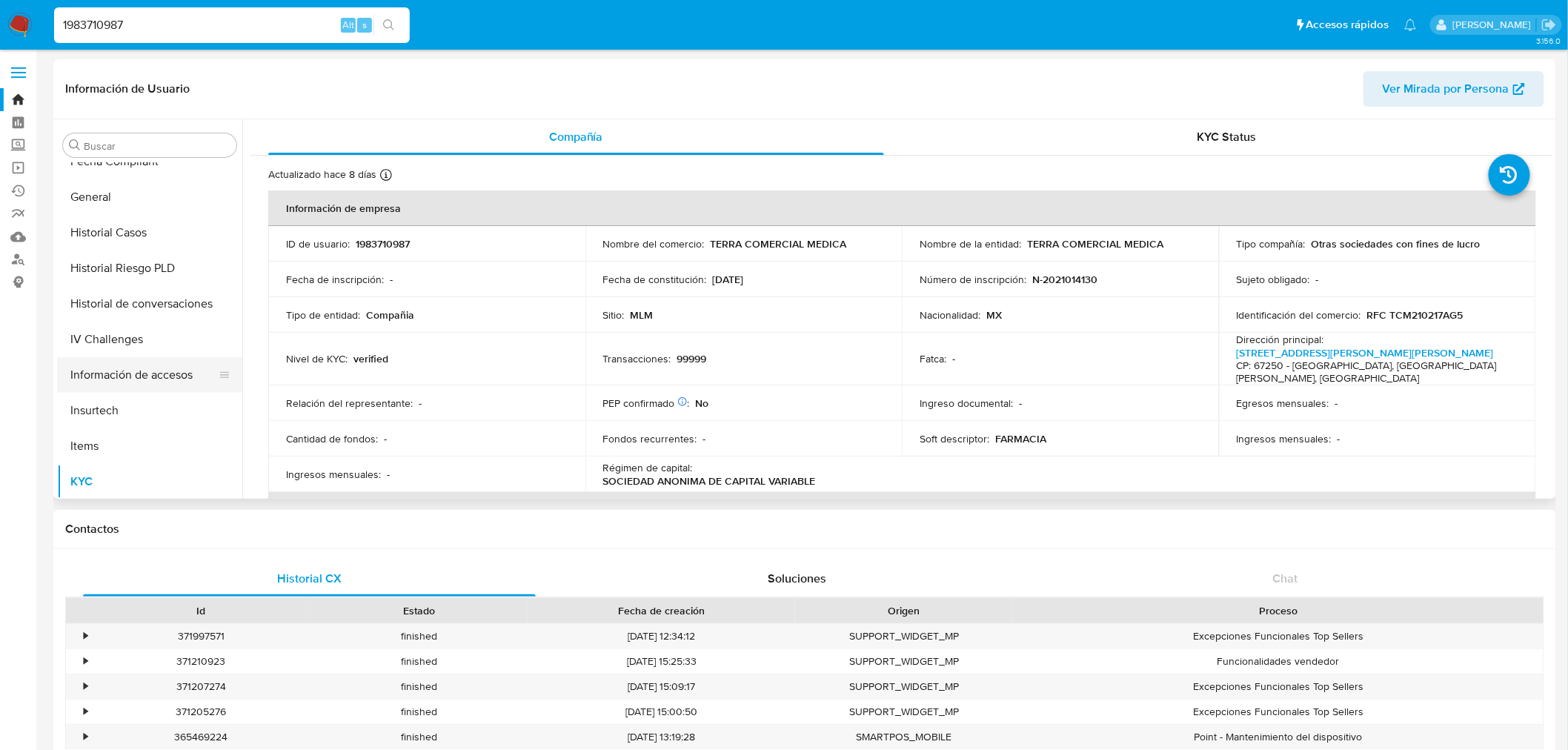
select select "10"
click at [145, 231] on button "Historial Casos" at bounding box center [144, 232] width 173 height 36
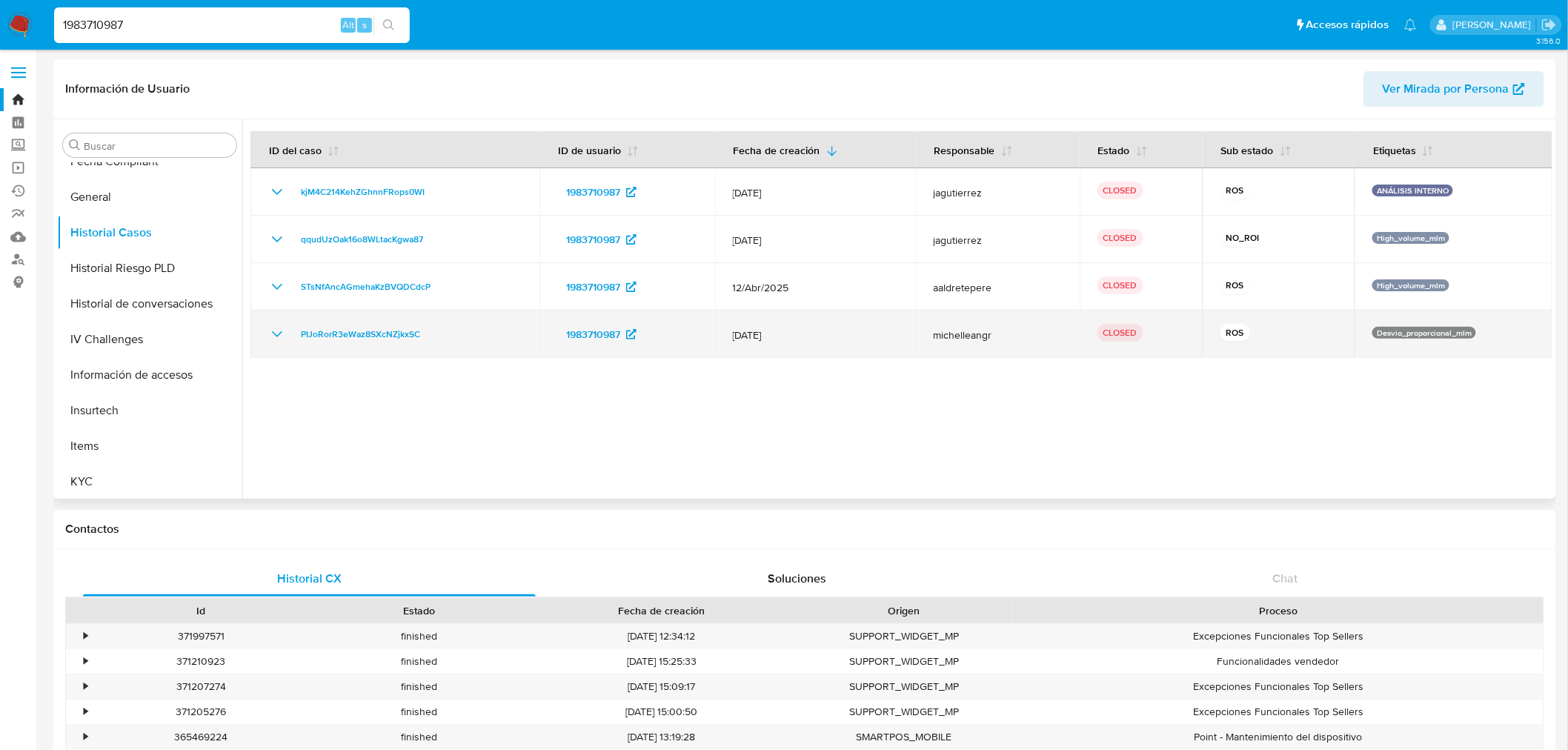
drag, startPoint x: 279, startPoint y: 331, endPoint x: 314, endPoint y: 351, distance: 40.3
click at [279, 331] on icon "Mostrar/Ocultar" at bounding box center [277, 334] width 17 height 17
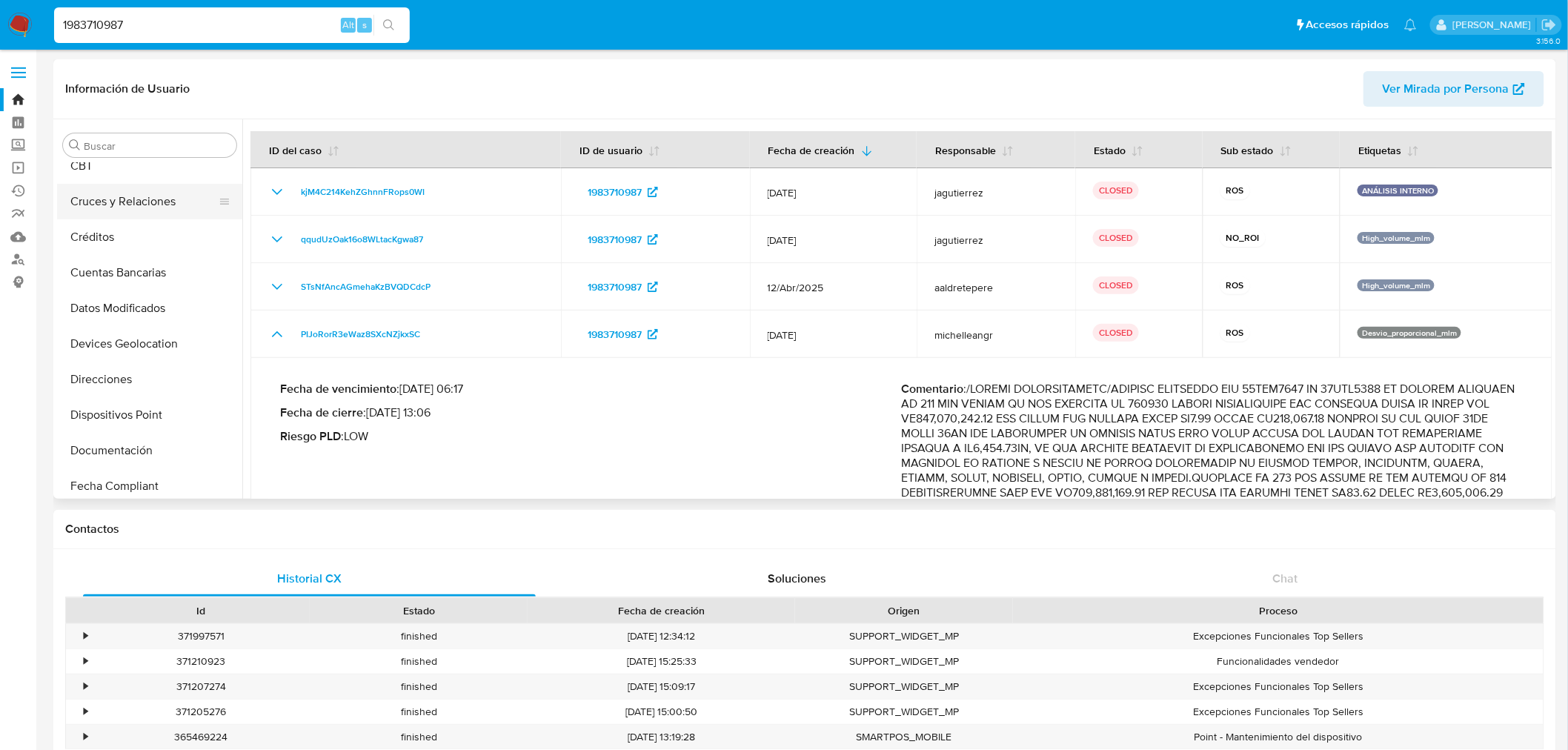
scroll to position [0, 0]
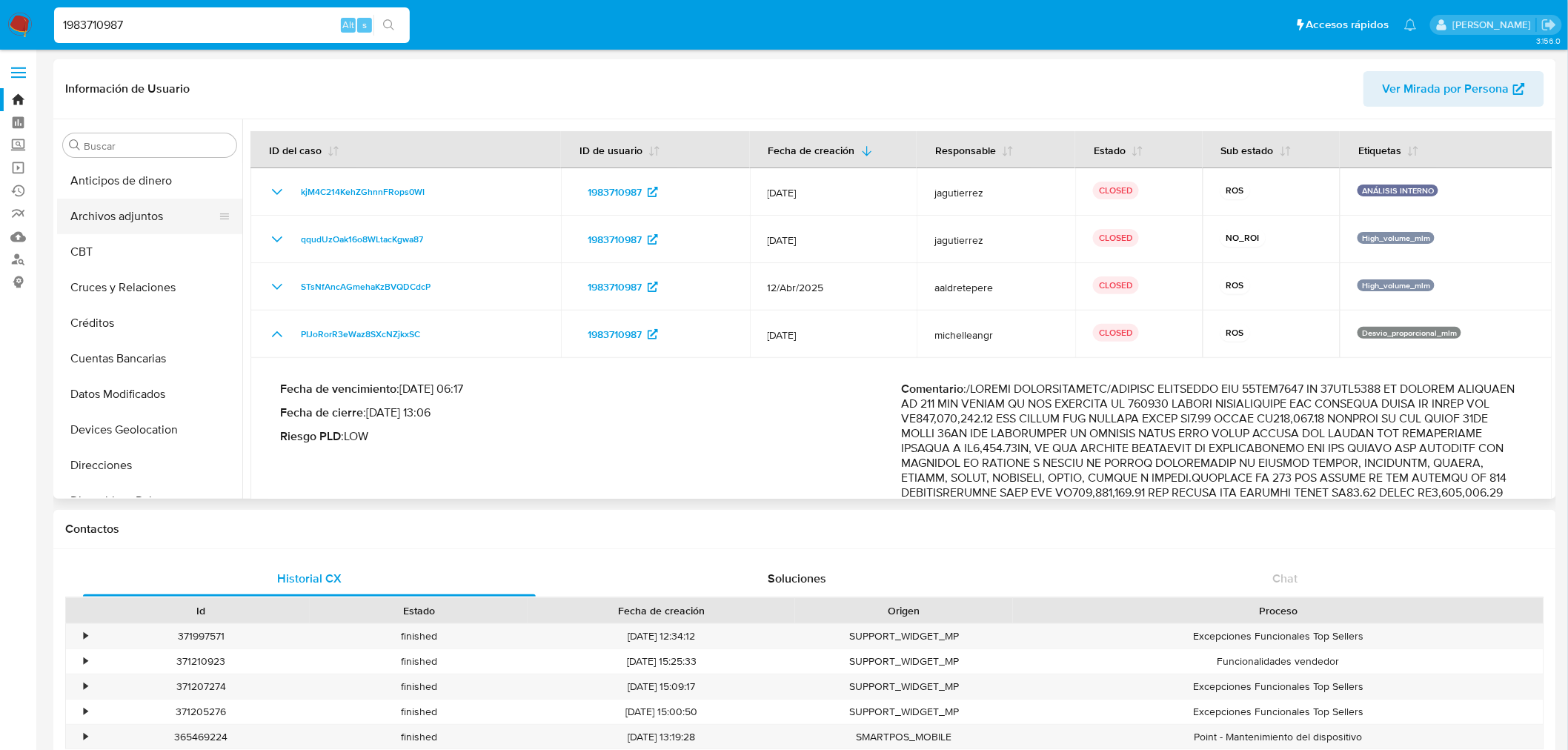
click at [132, 207] on button "Archivos adjuntos" at bounding box center [144, 216] width 173 height 36
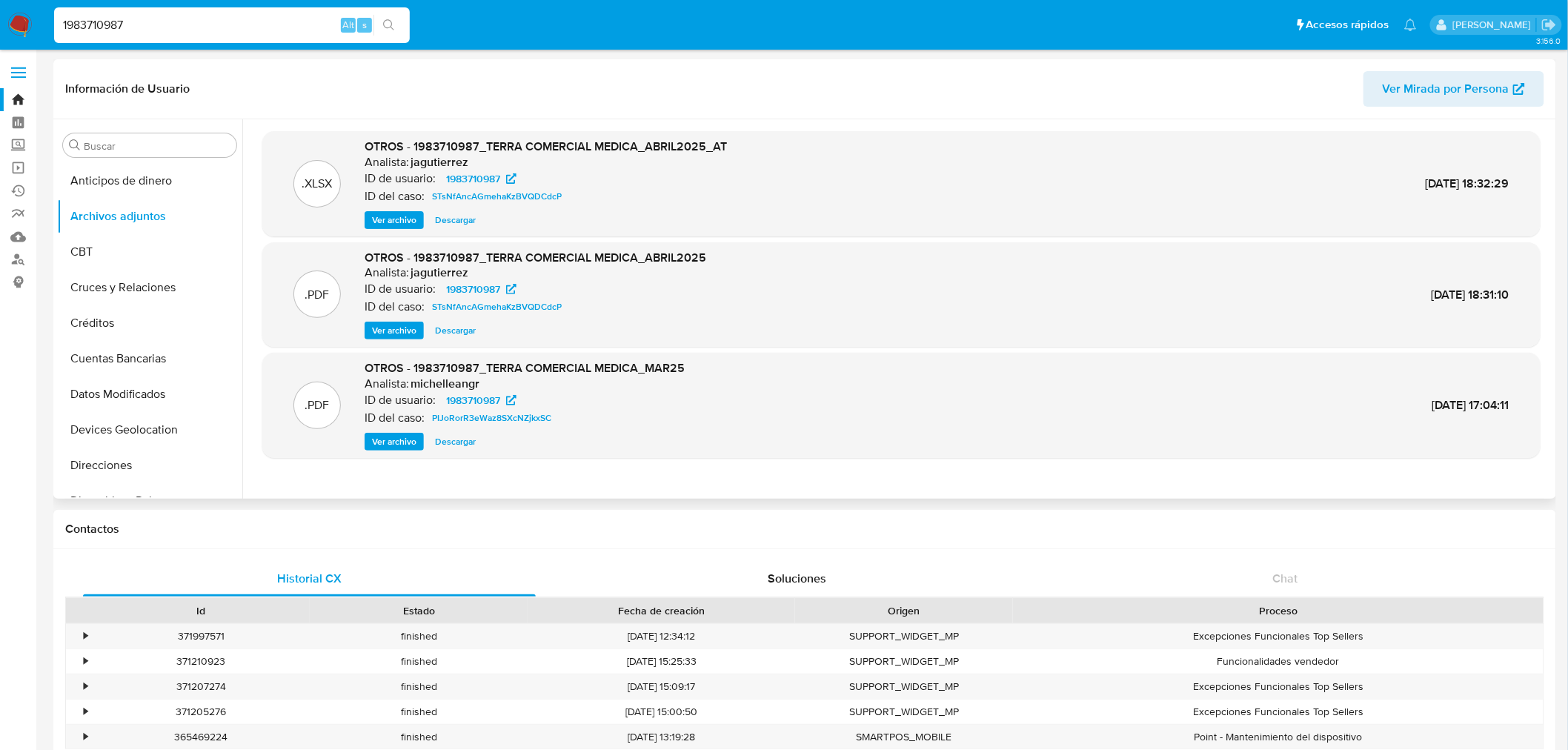
click at [449, 217] on span "Descargar" at bounding box center [456, 220] width 41 height 15
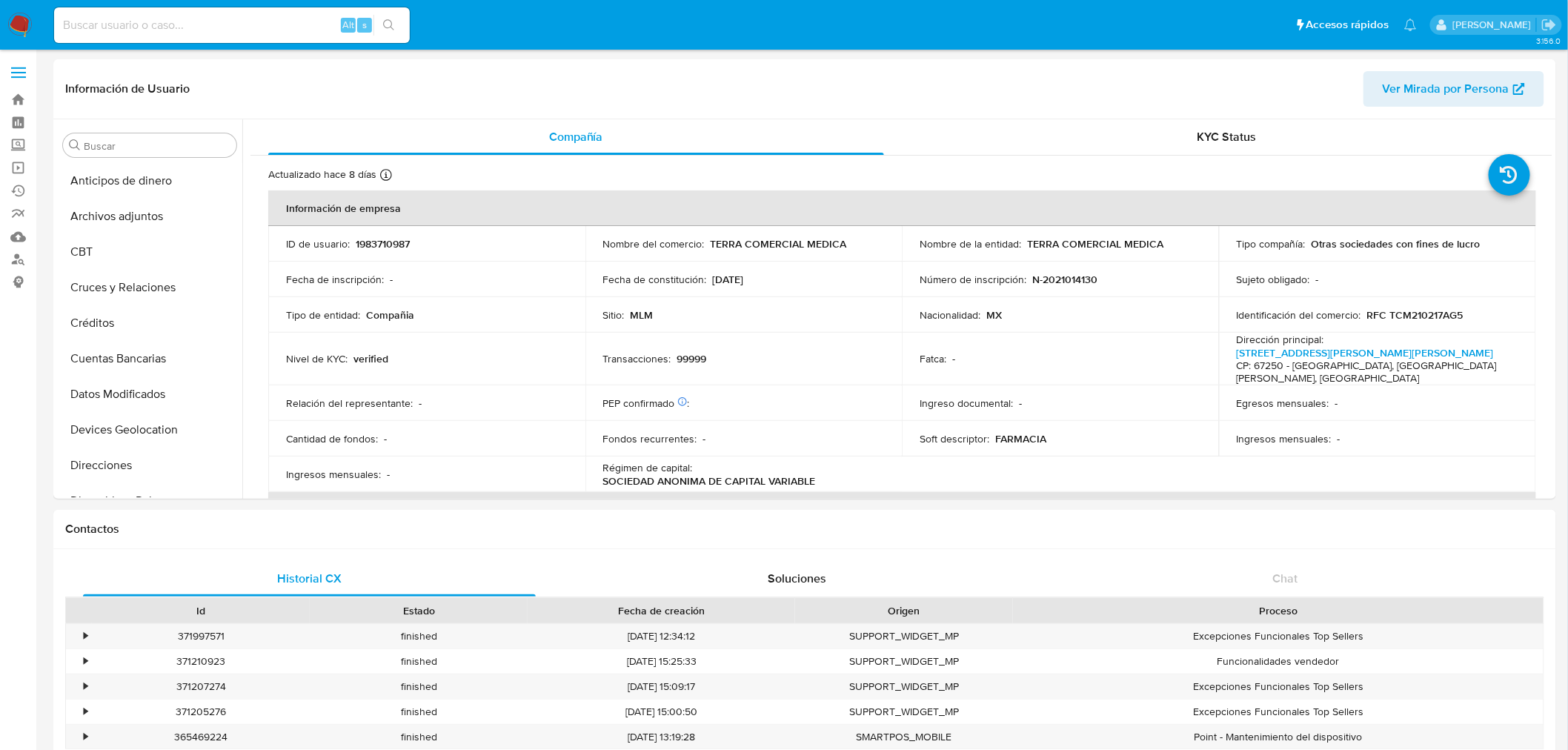
select select "10"
click at [167, 217] on button "Archivos adjuntos" at bounding box center [144, 216] width 173 height 36
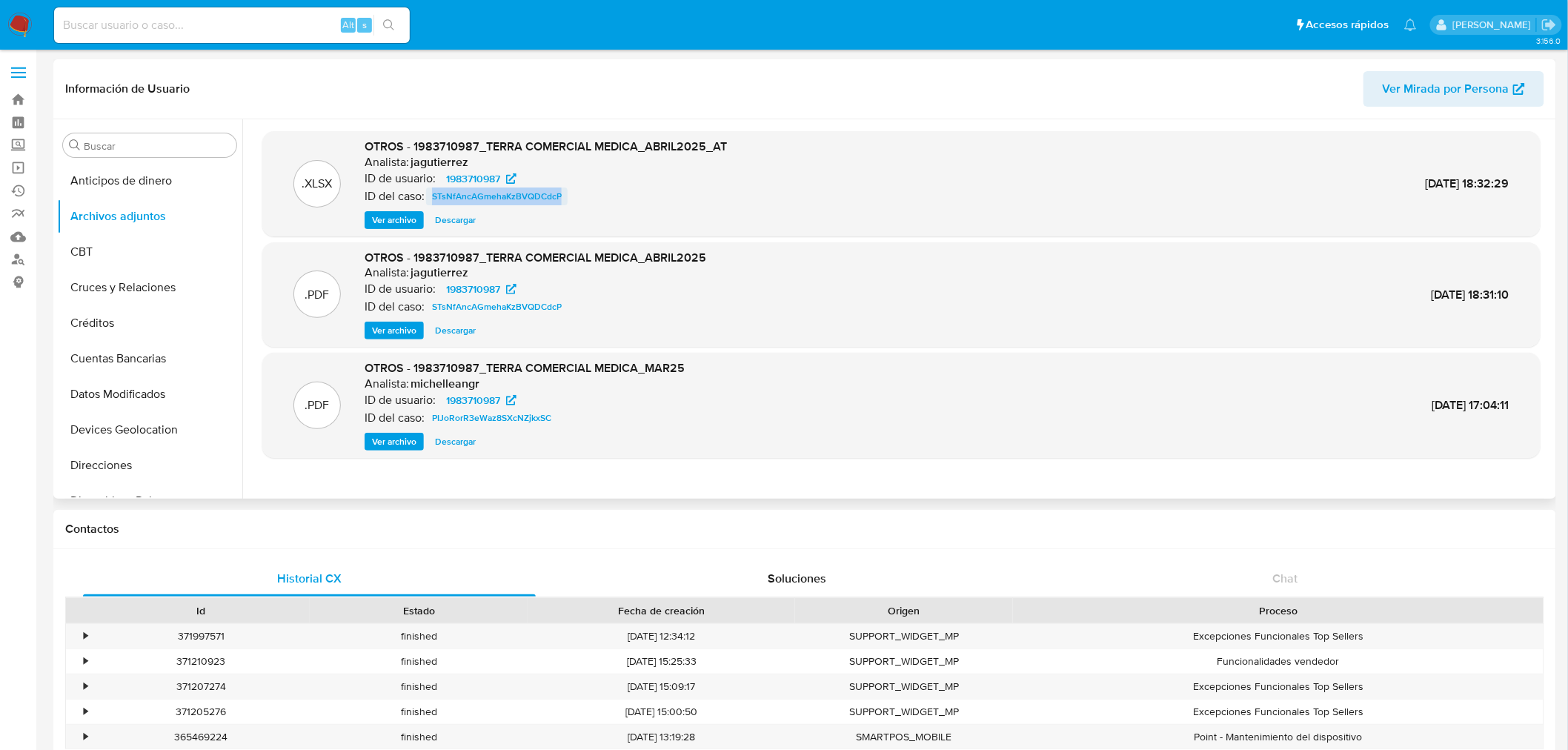
drag, startPoint x: 601, startPoint y: 200, endPoint x: 429, endPoint y: 194, distance: 172.1
click at [429, 194] on div "ID del caso: STsNfAncAGmehaKzBVQDCdcP" at bounding box center [545, 196] width 363 height 17
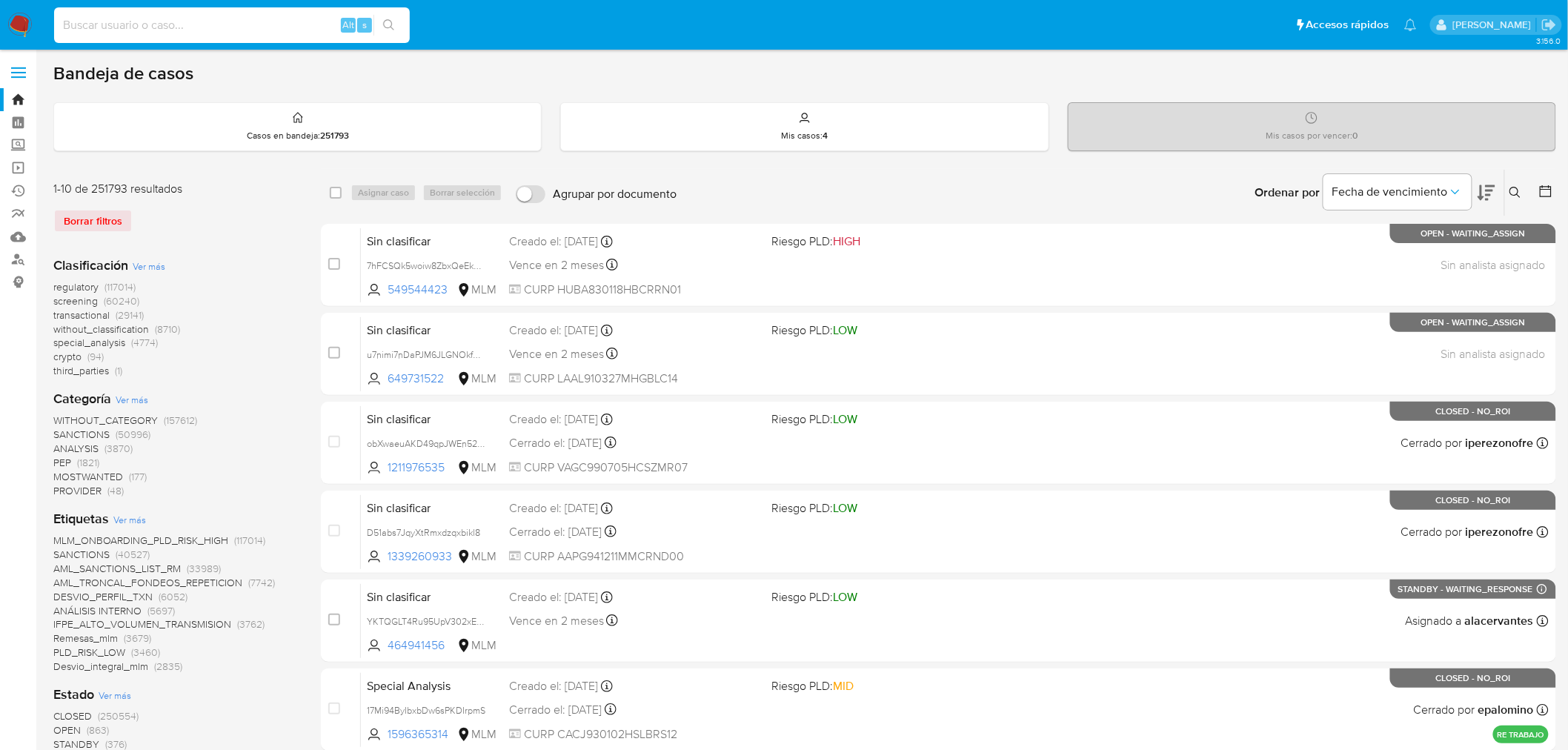
click at [146, 33] on input at bounding box center [232, 25] width 356 height 19
paste input "2010712760"
type input "2010712760"
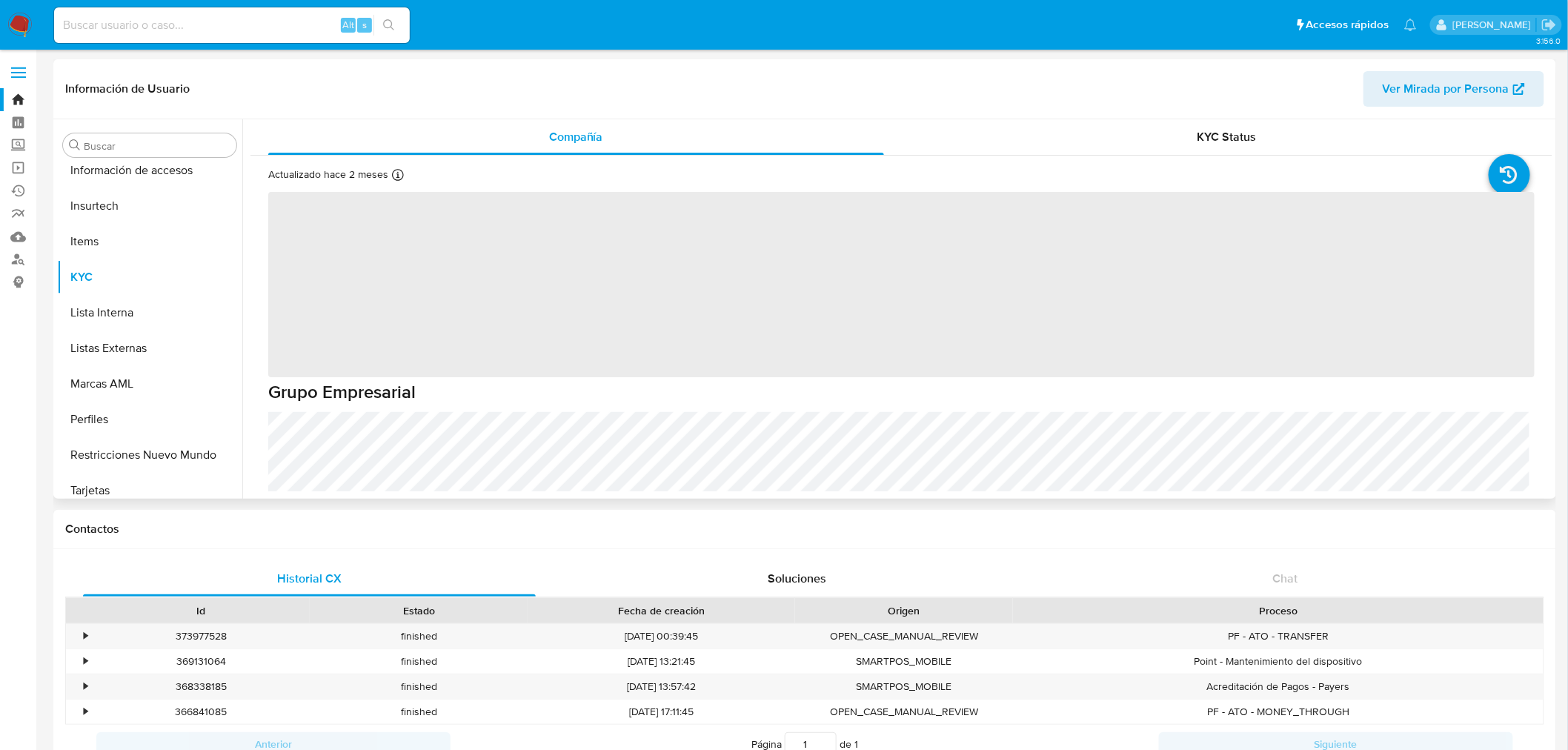
scroll to position [626, 0]
select select "10"
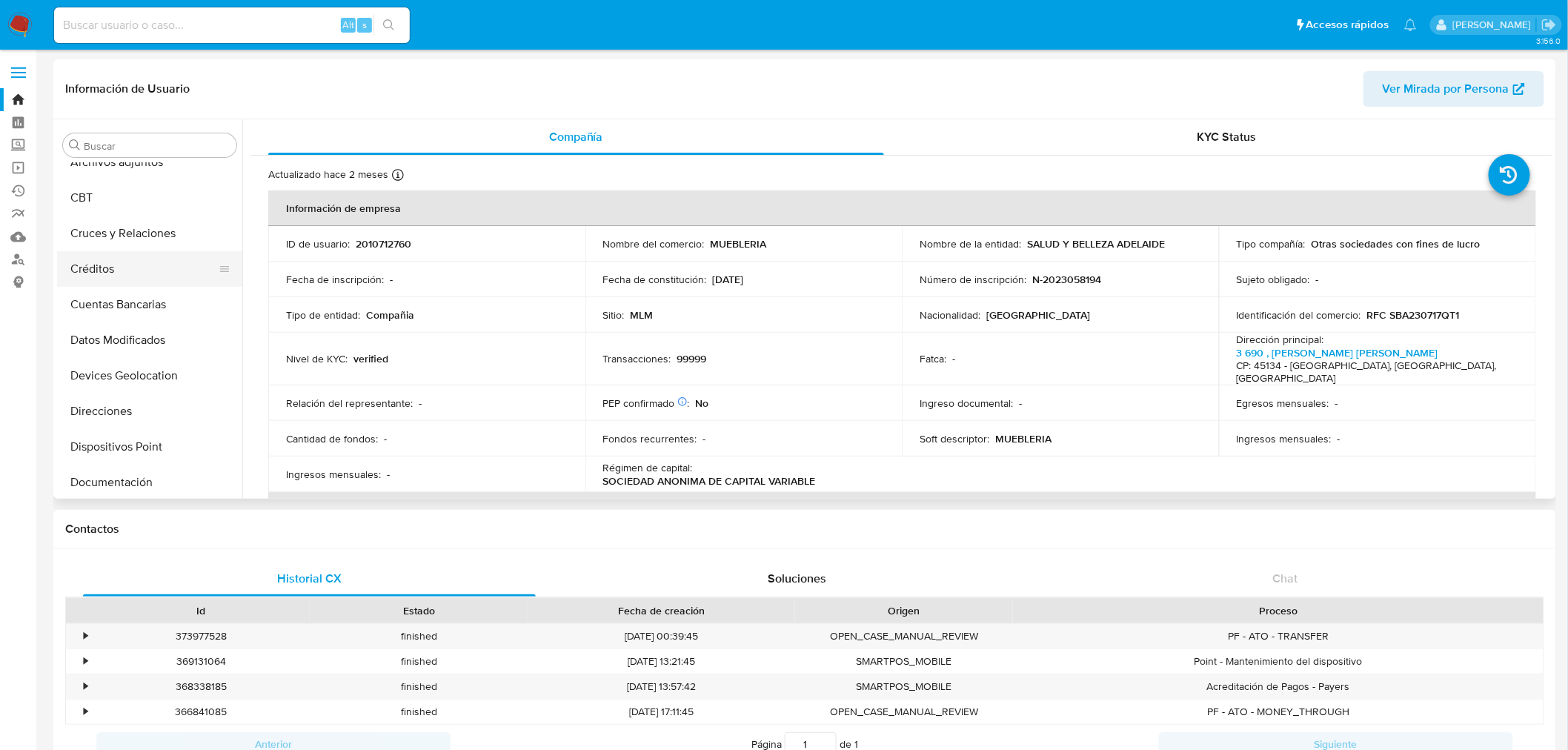
scroll to position [0, 0]
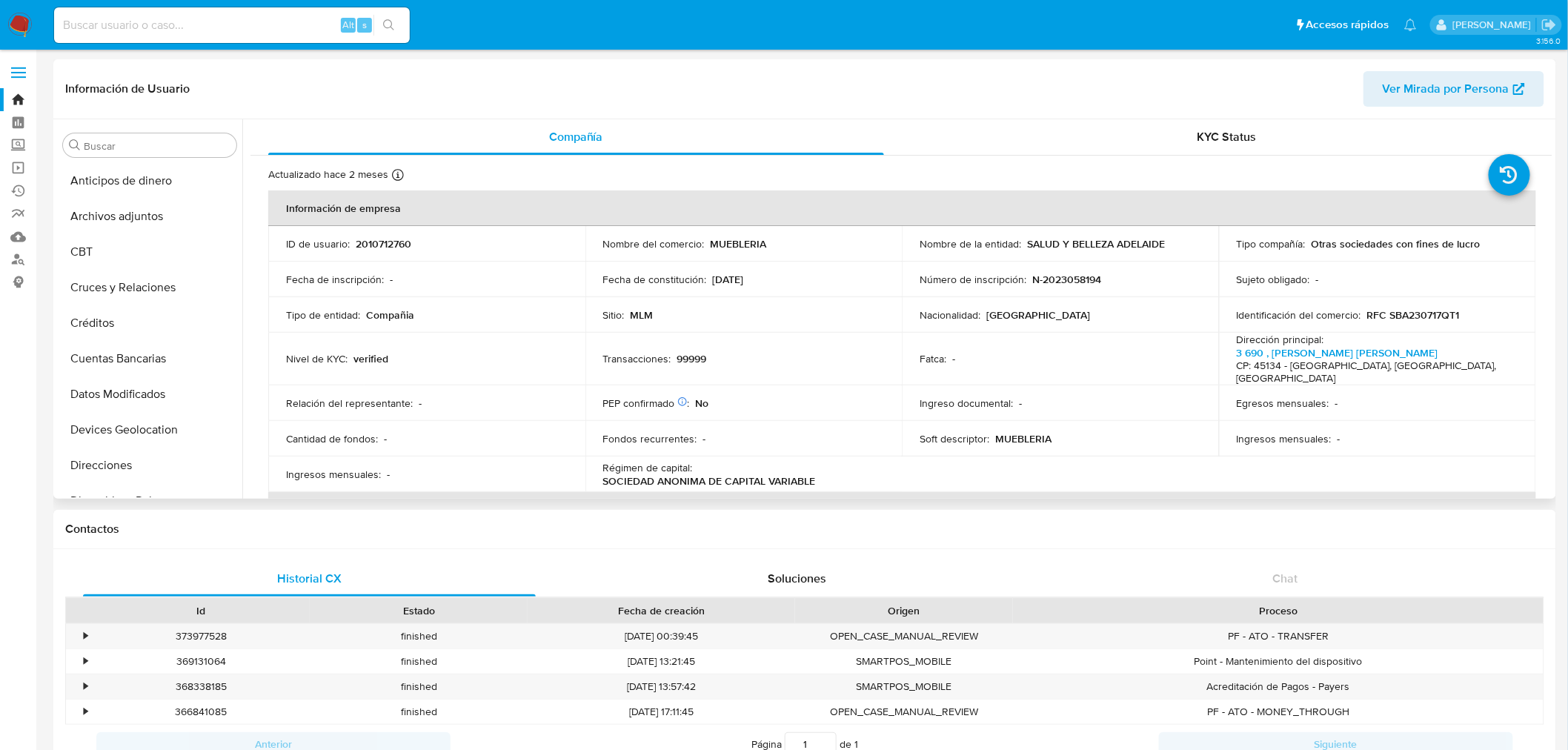
drag, startPoint x: 144, startPoint y: 223, endPoint x: 483, endPoint y: 471, distance: 420.0
click at [144, 223] on button "Archivos adjuntos" at bounding box center [150, 216] width 186 height 36
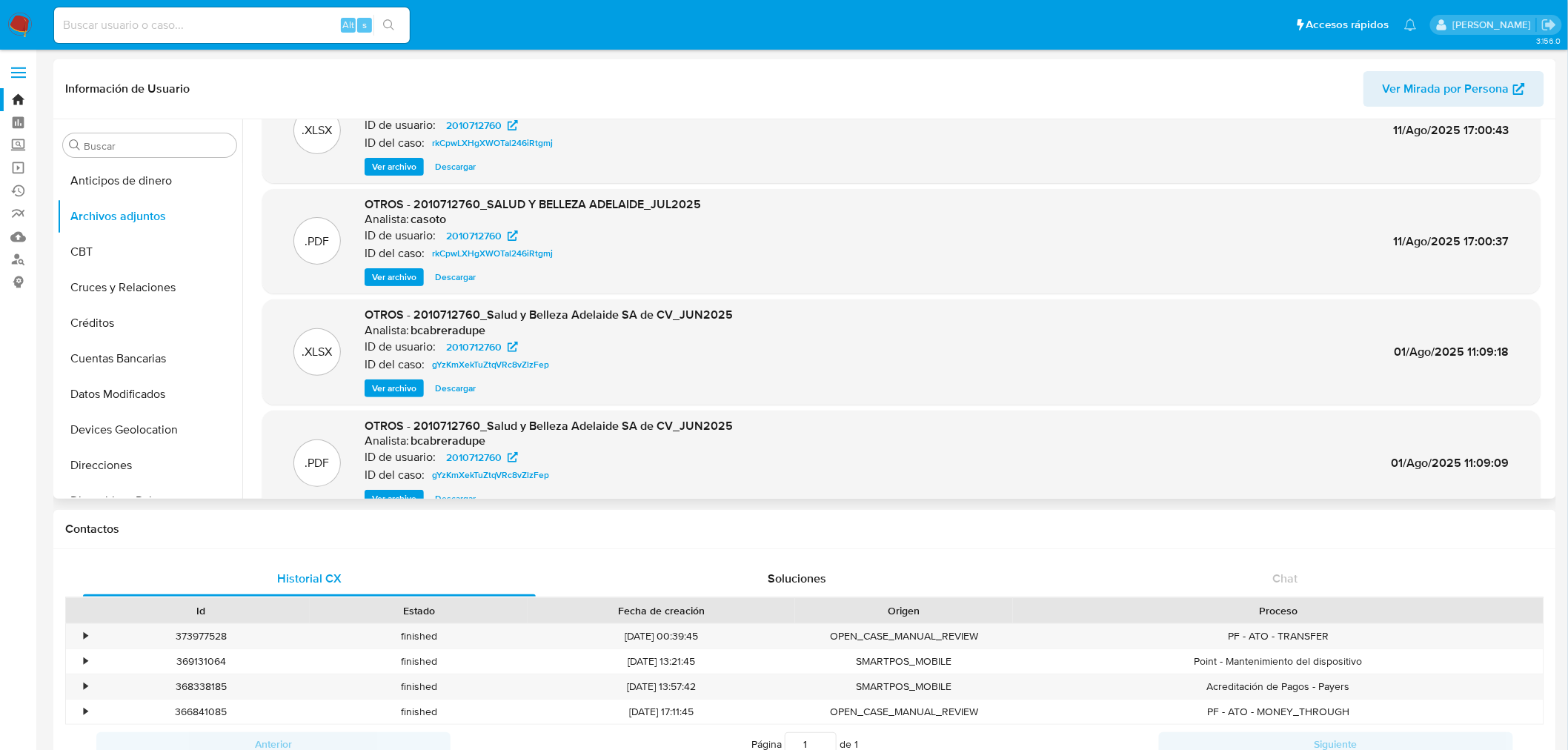
scroll to position [83, 0]
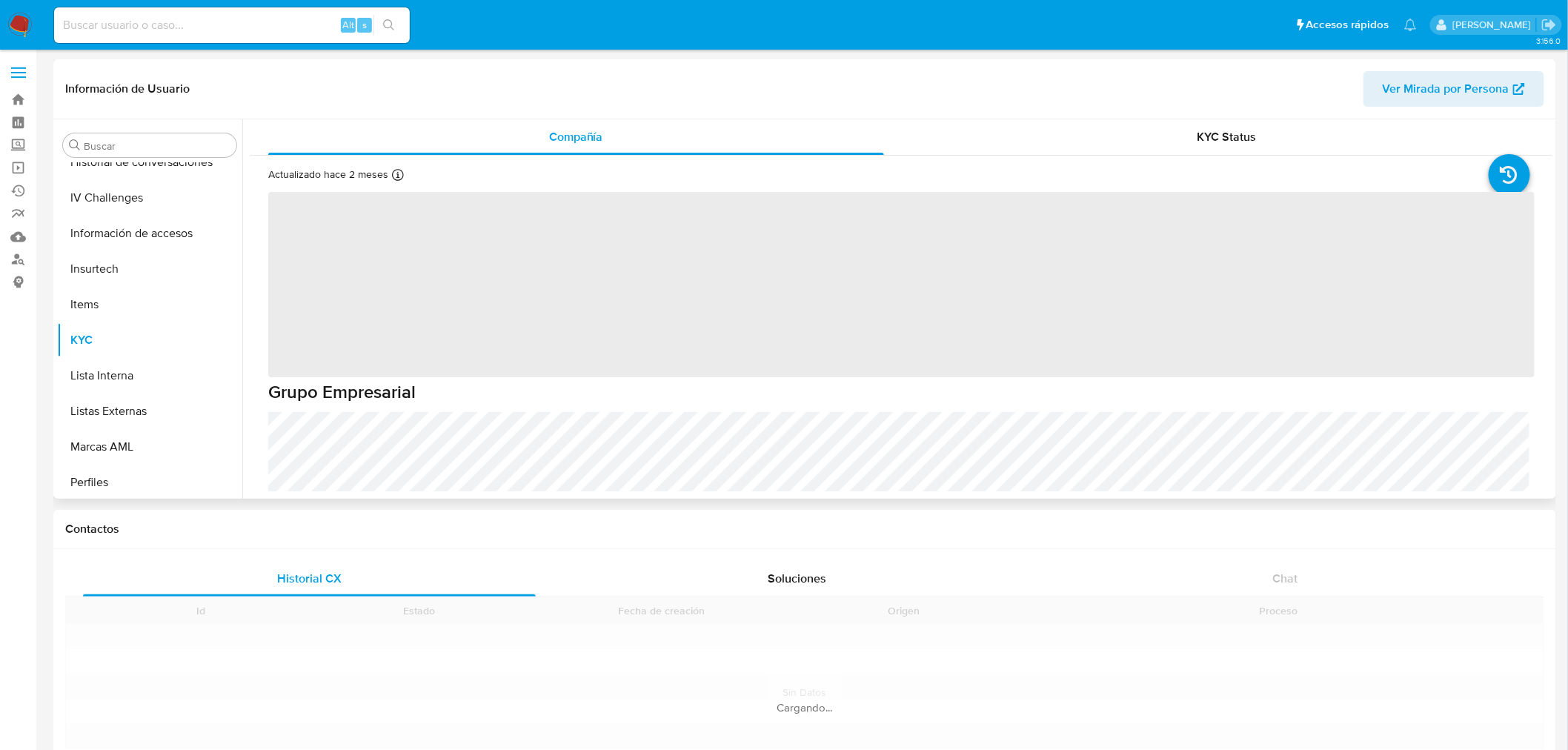
scroll to position [626, 0]
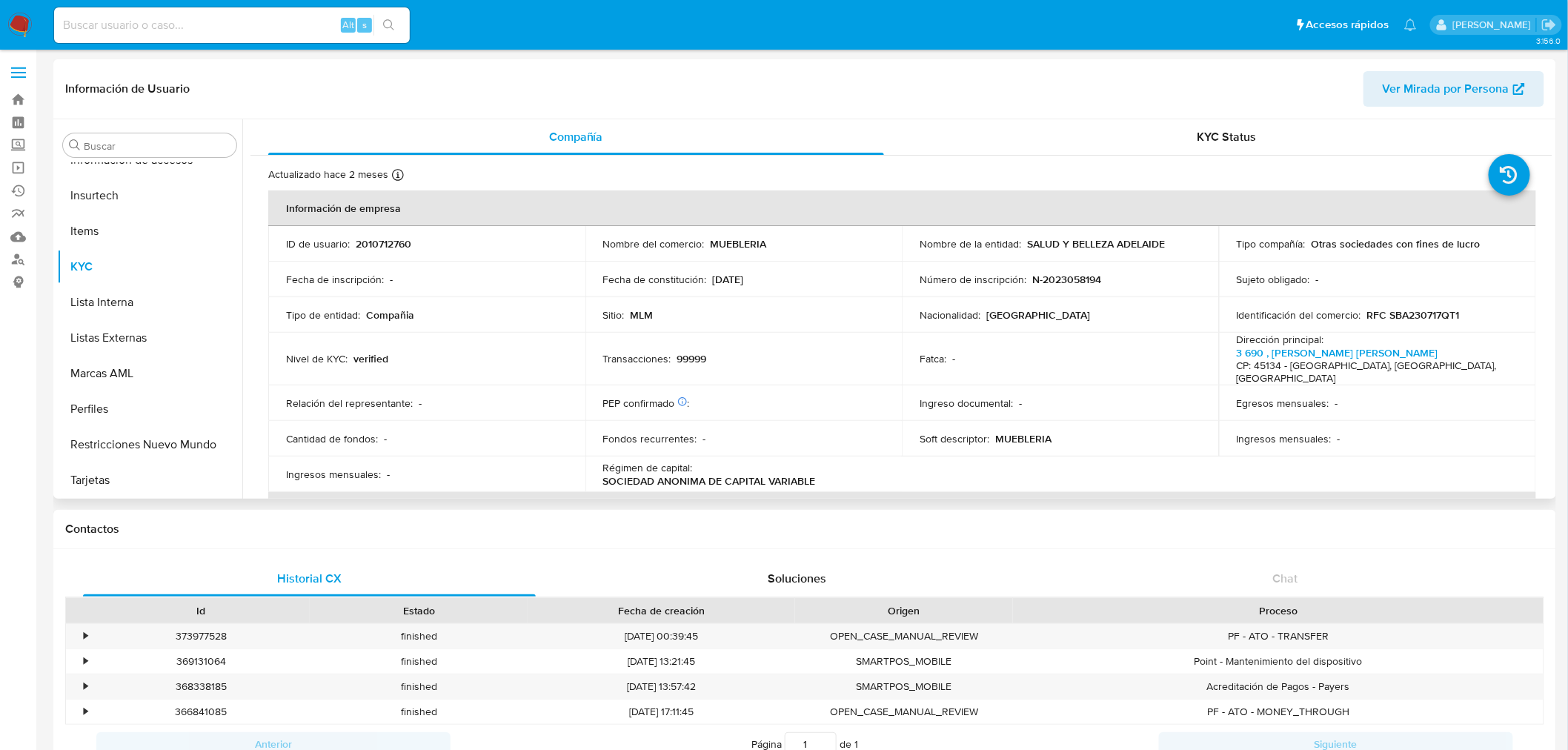
select select "10"
click at [129, 14] on div "Alt s" at bounding box center [232, 25] width 356 height 36
click at [130, 20] on input at bounding box center [232, 25] width 356 height 19
paste input "1986941415"
type input "1986941415"
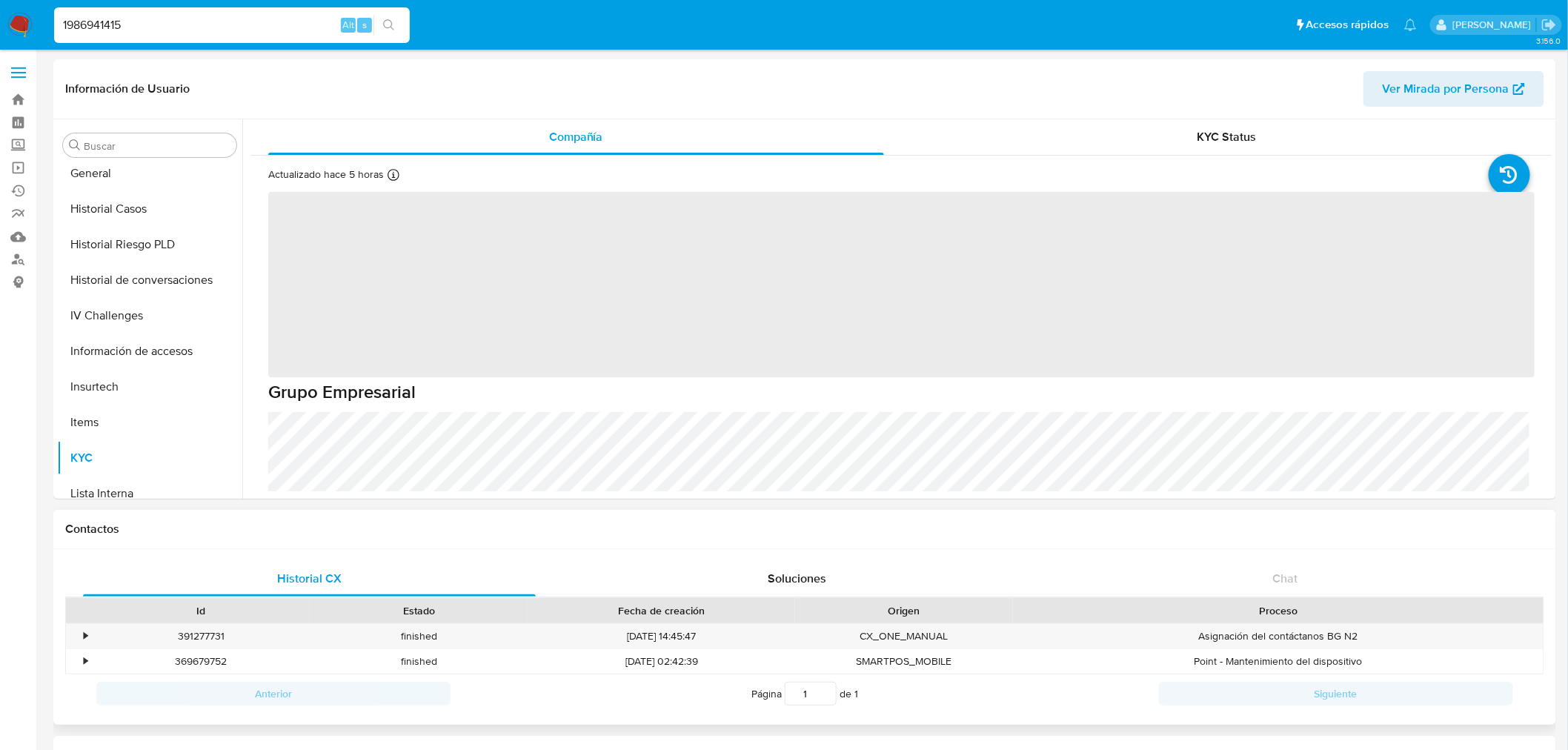
scroll to position [626, 0]
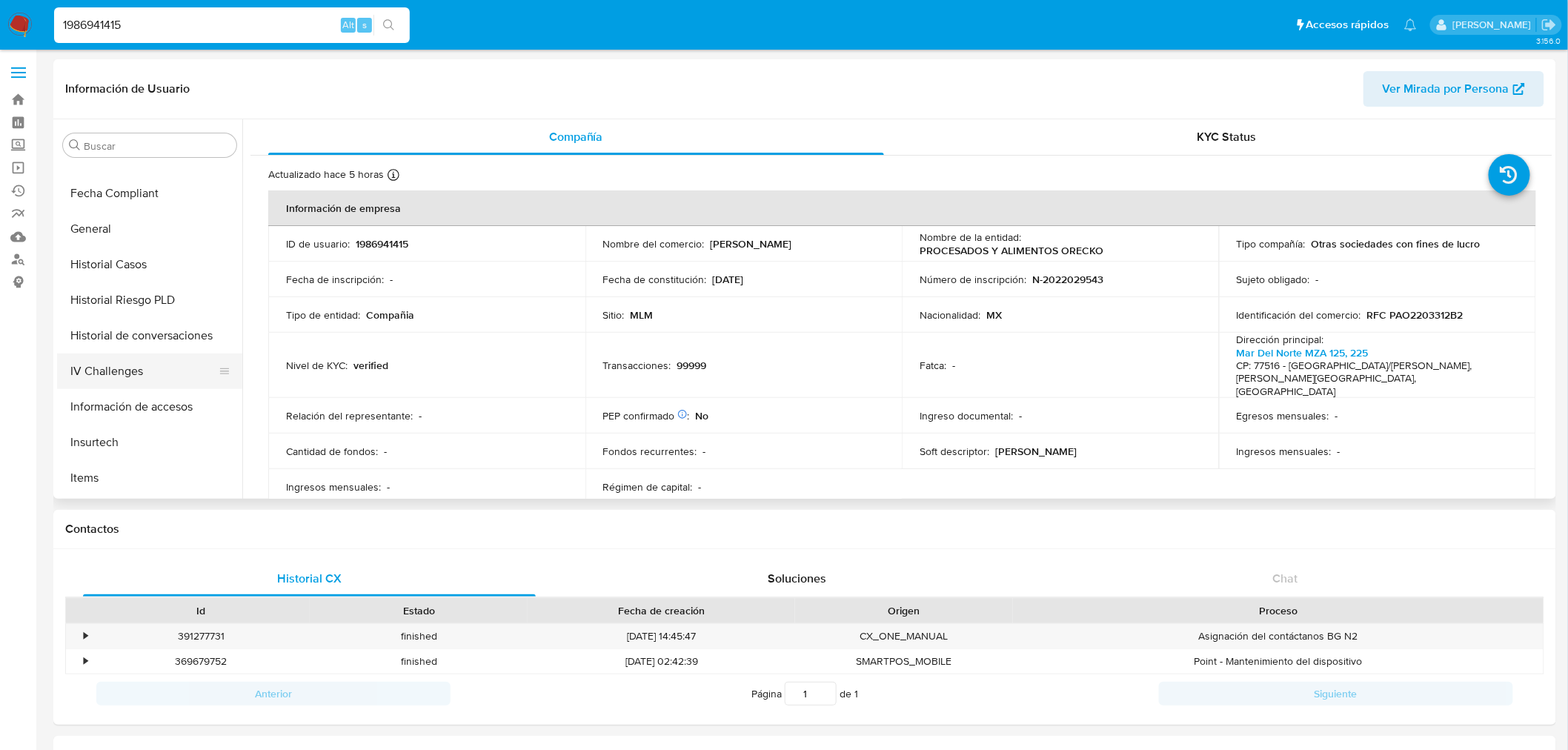
select select "10"
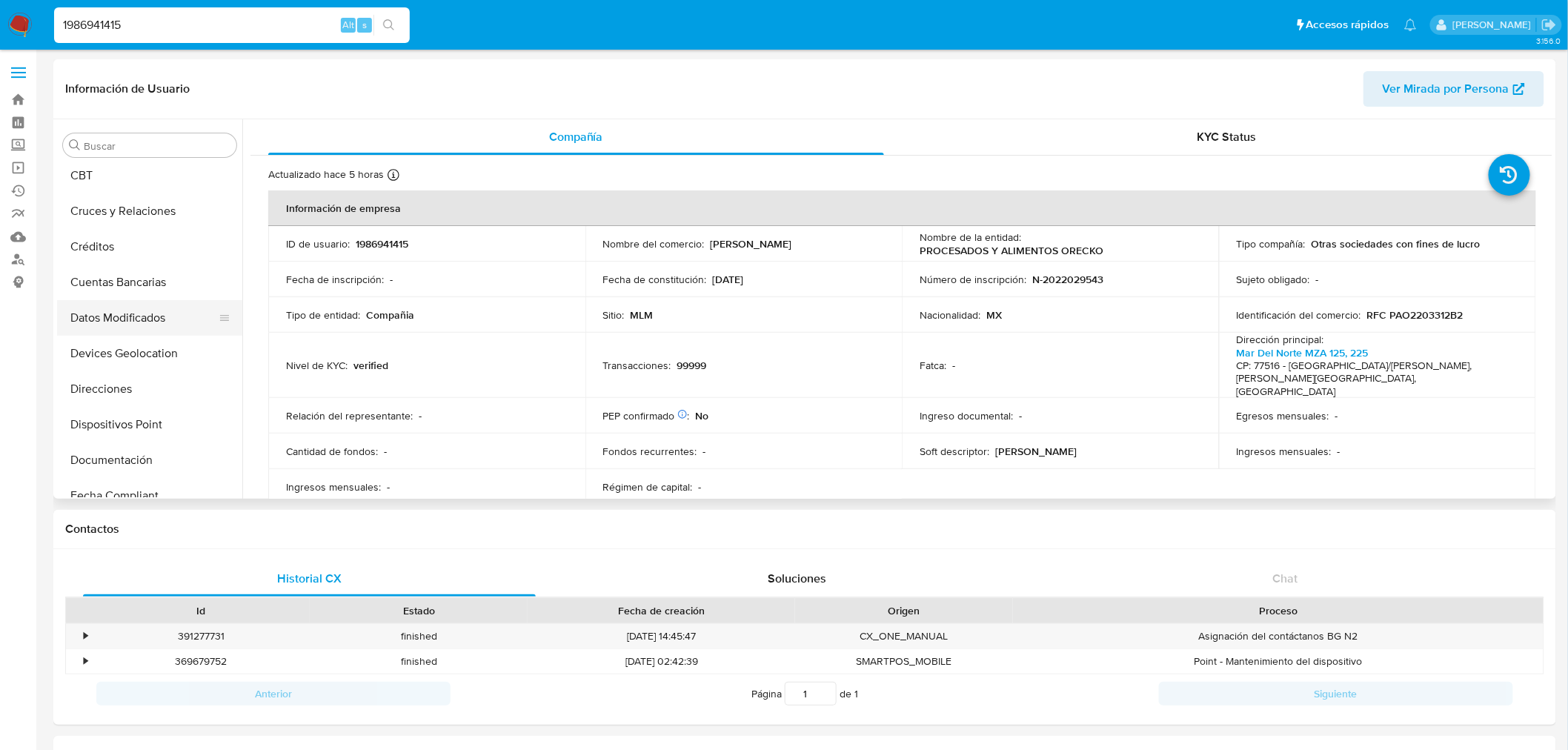
scroll to position [0, 0]
click at [157, 218] on button "Archivos adjuntos" at bounding box center [144, 216] width 173 height 36
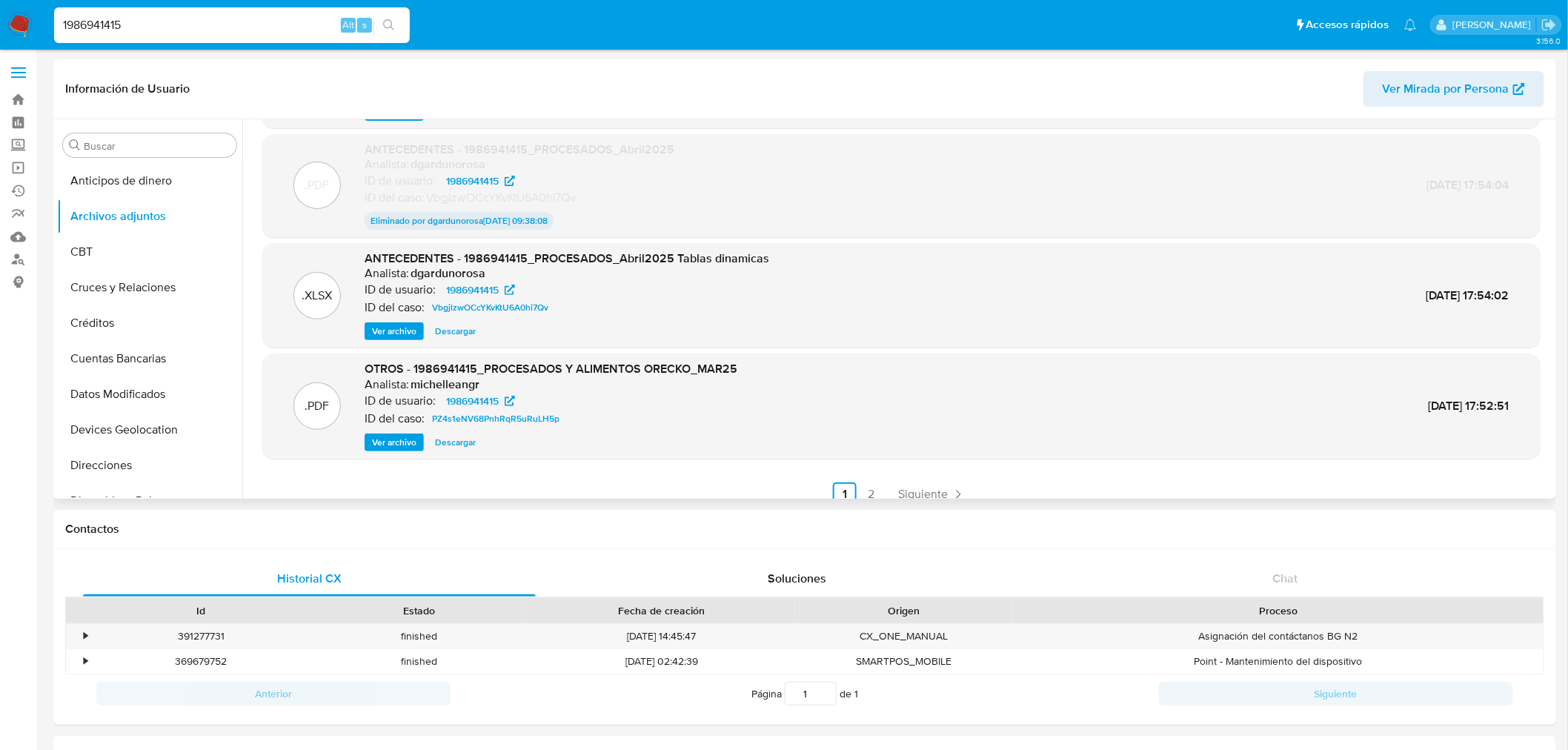
scroll to position [122, 0]
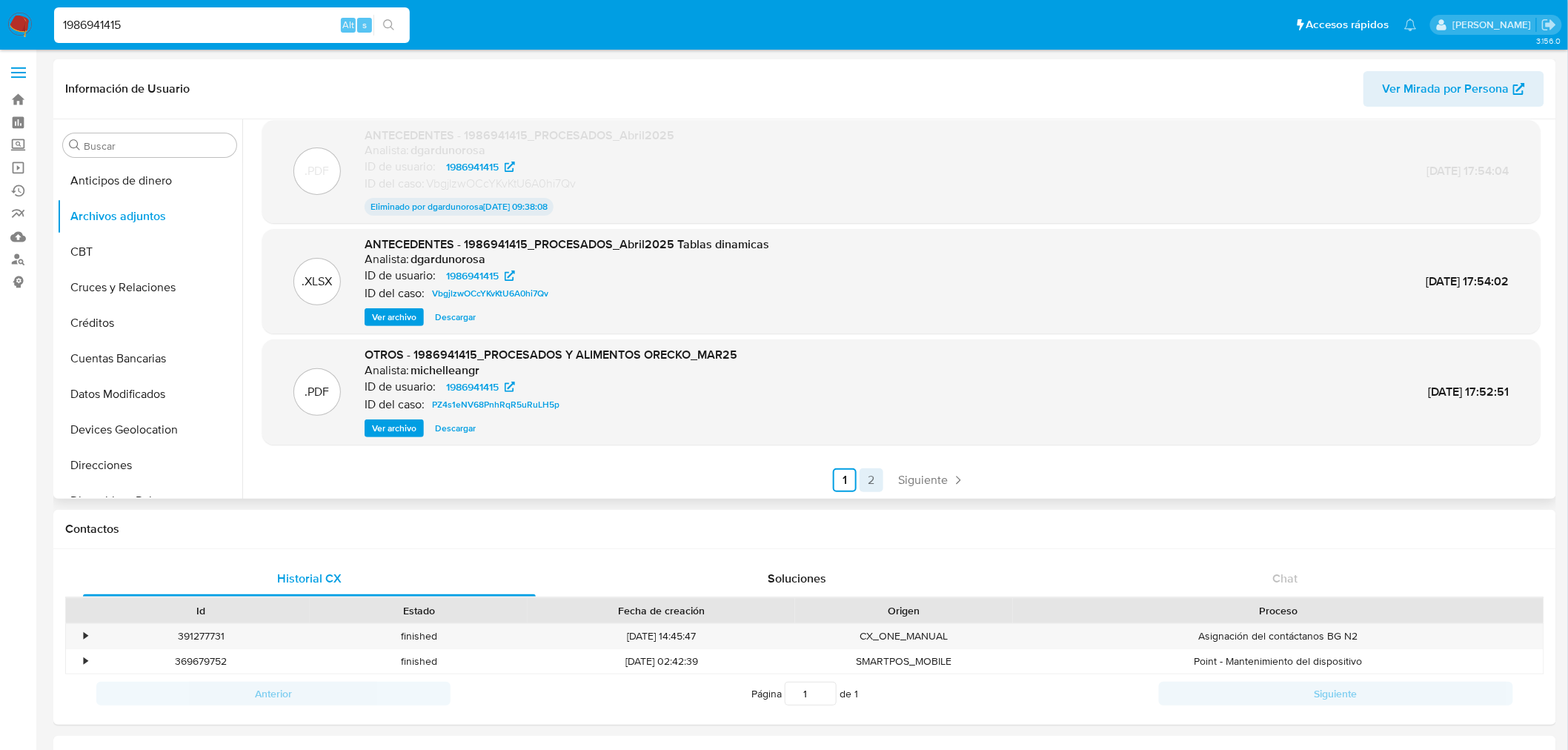
click at [876, 482] on link "2" at bounding box center [871, 480] width 23 height 23
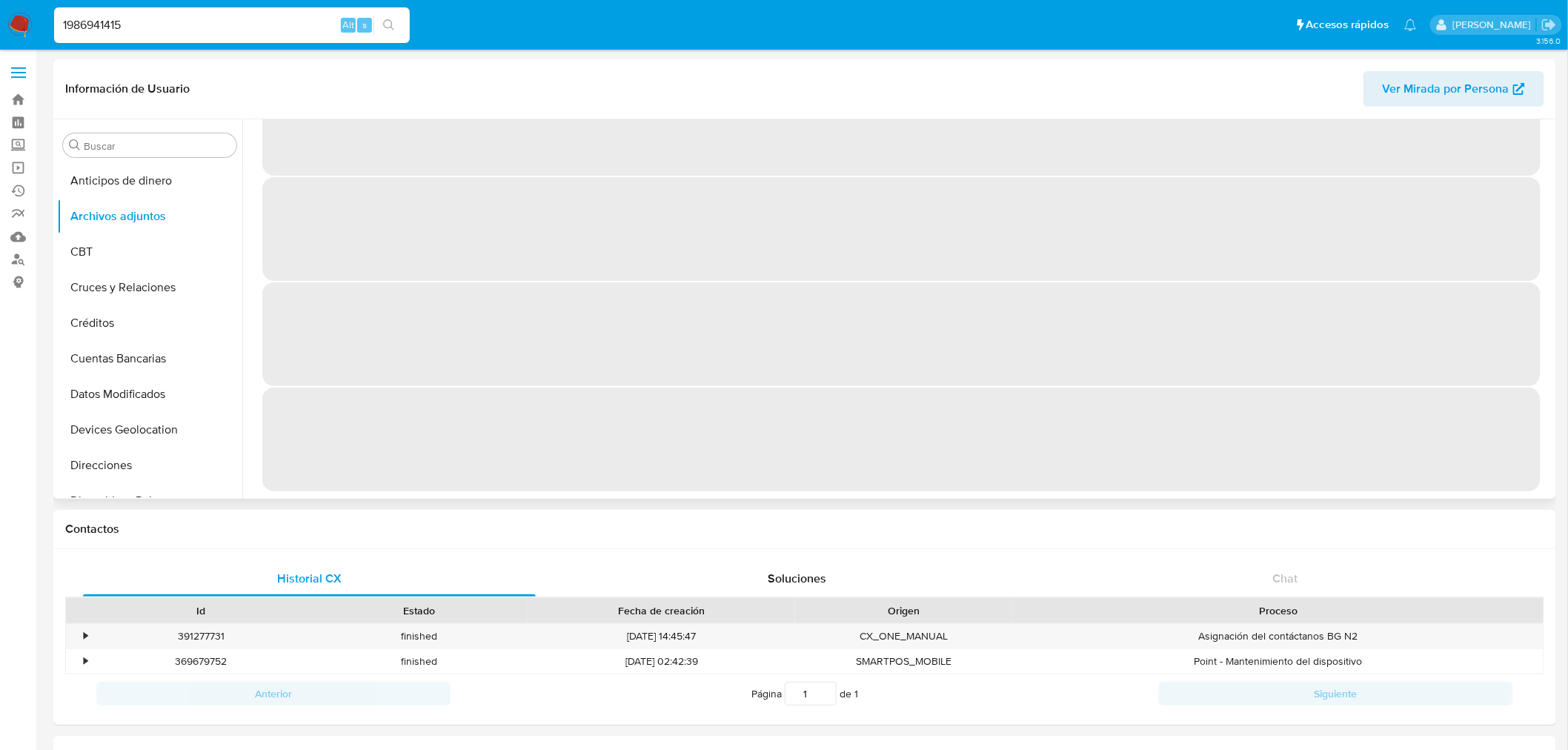
scroll to position [0, 0]
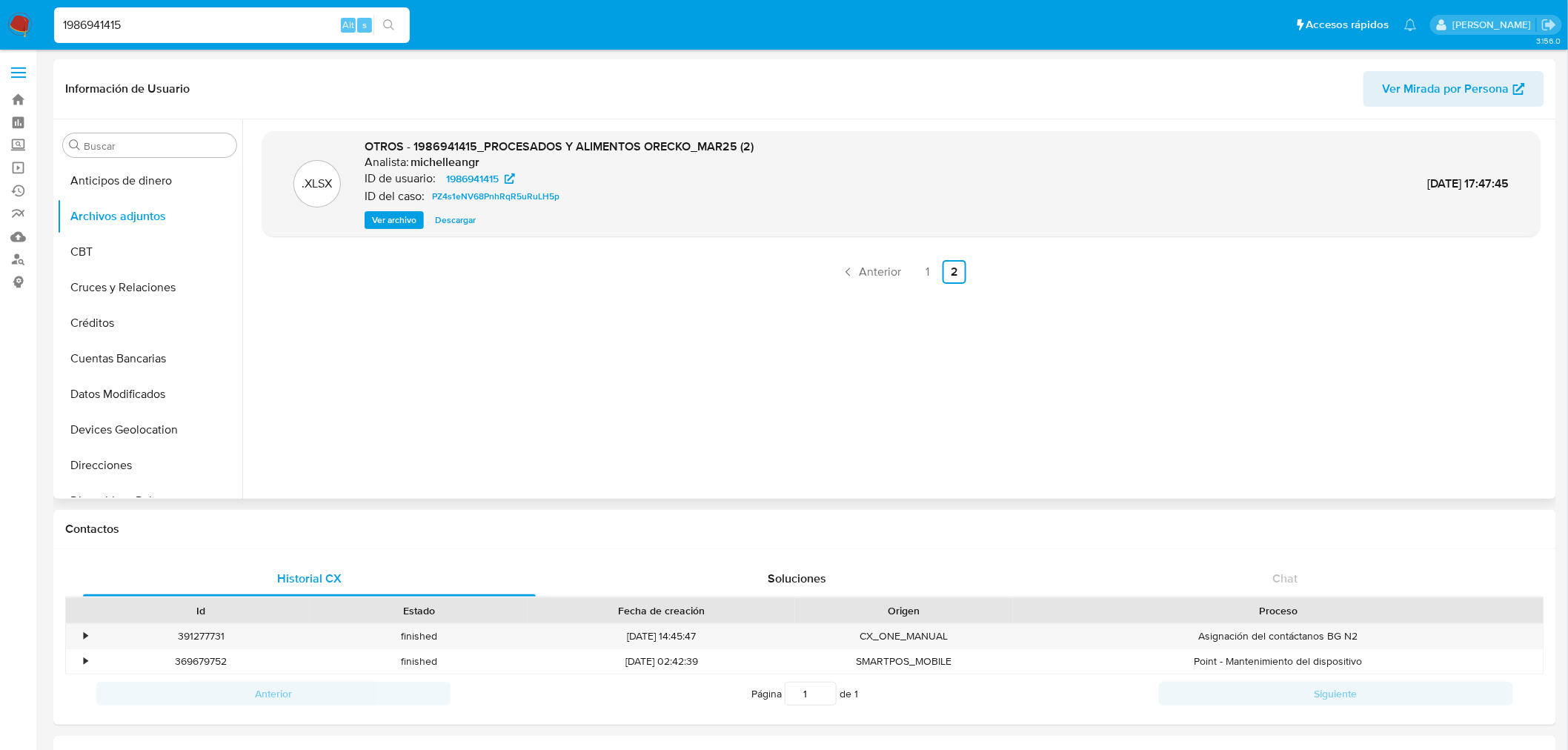
click at [453, 218] on span "Descargar" at bounding box center [456, 220] width 41 height 15
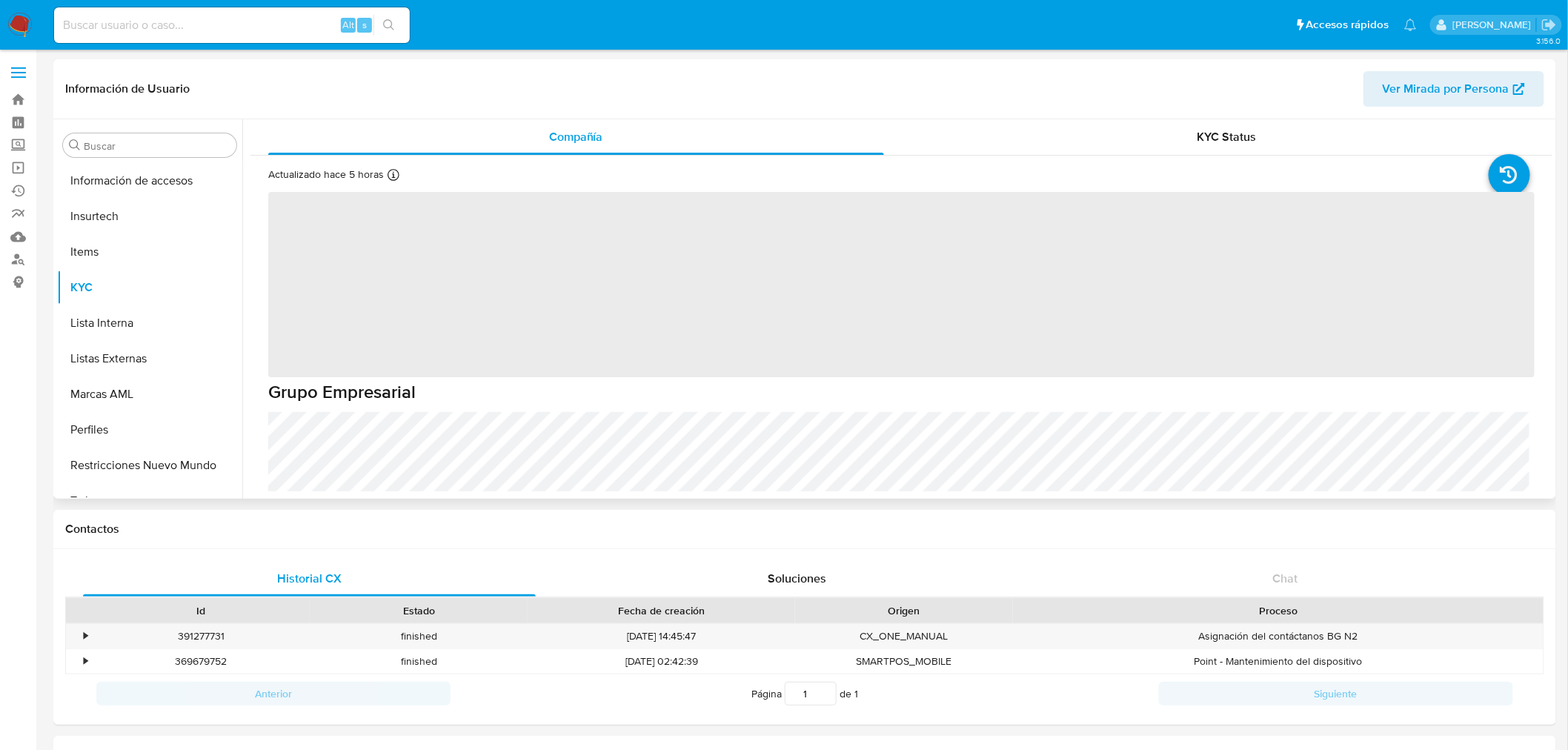
scroll to position [626, 0]
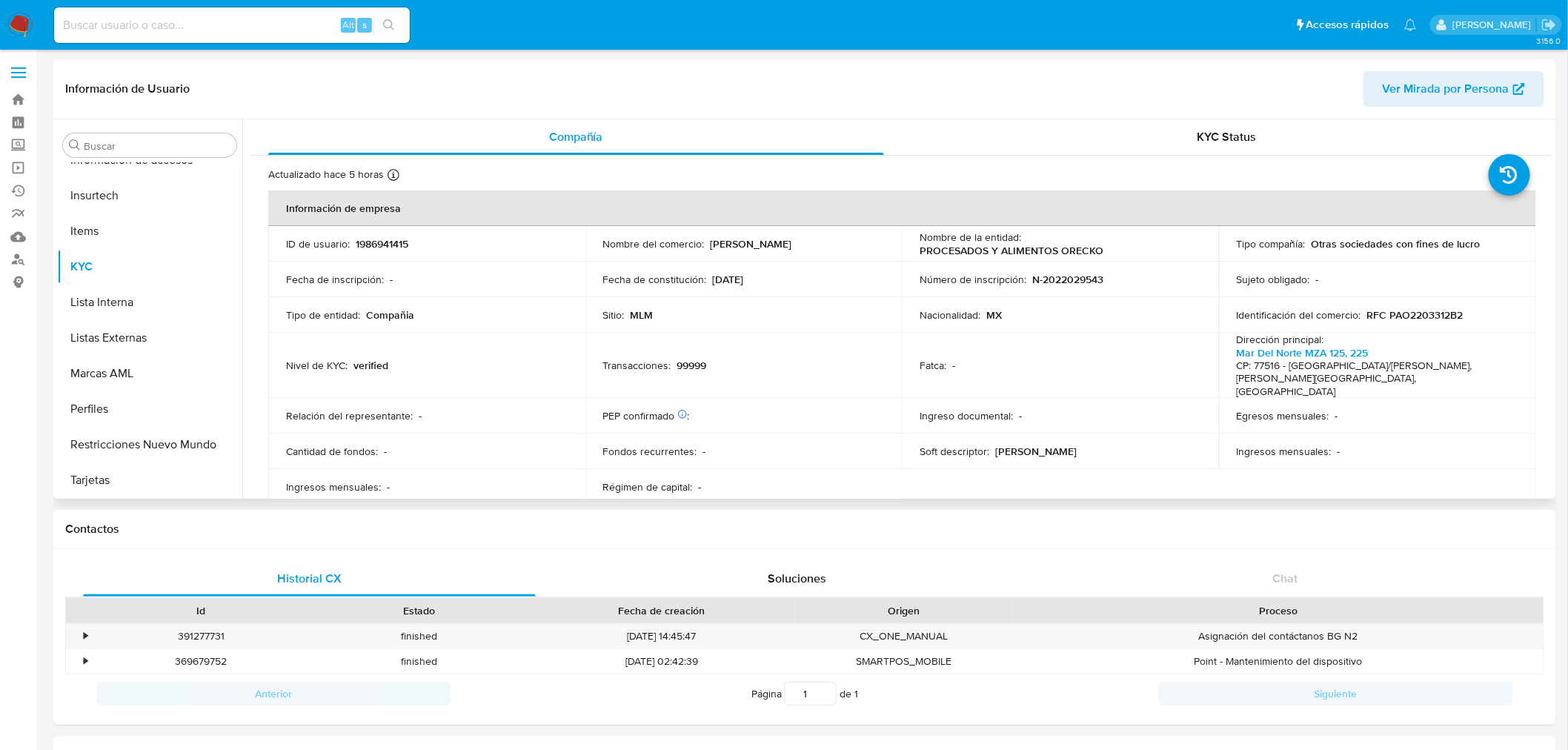
select select "10"
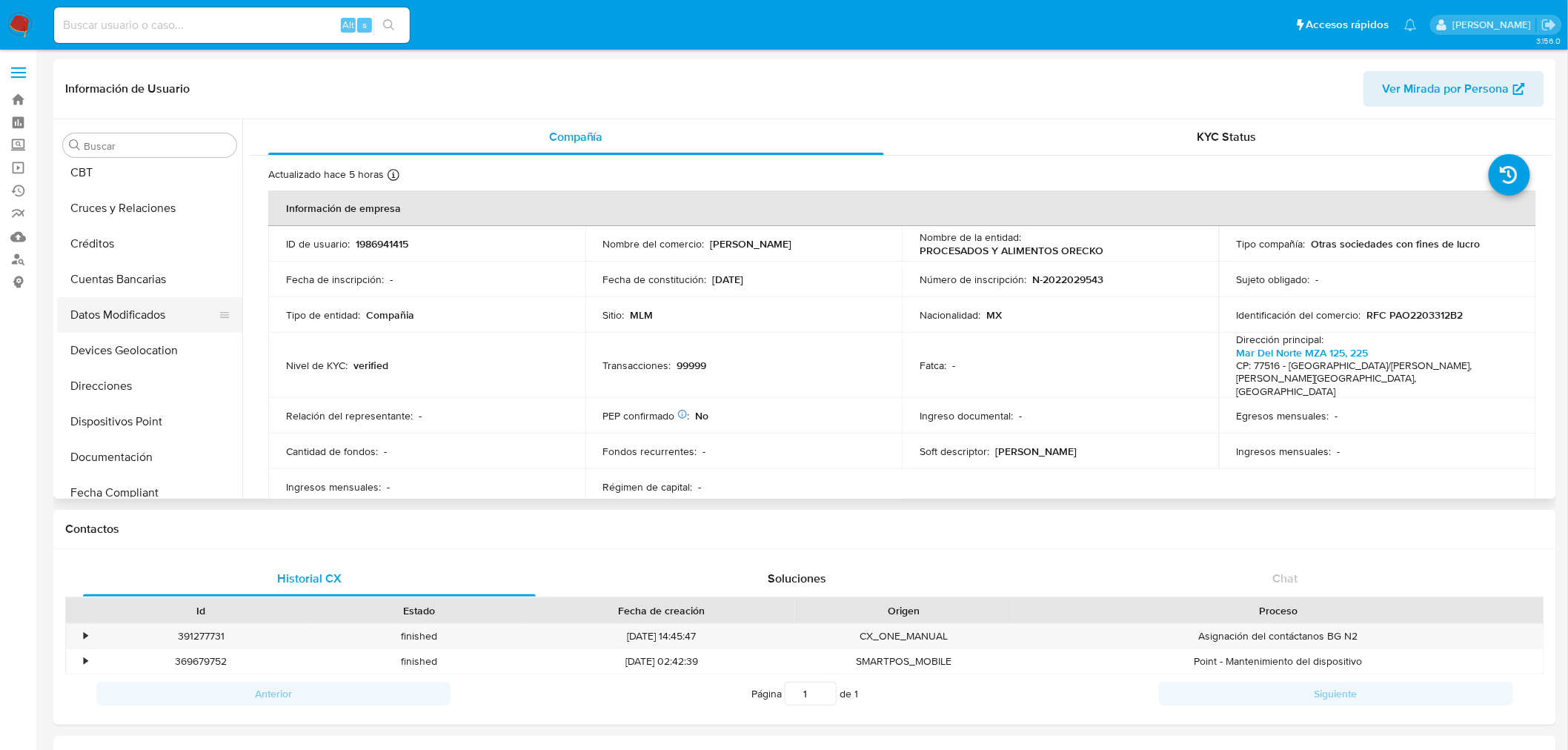
scroll to position [0, 0]
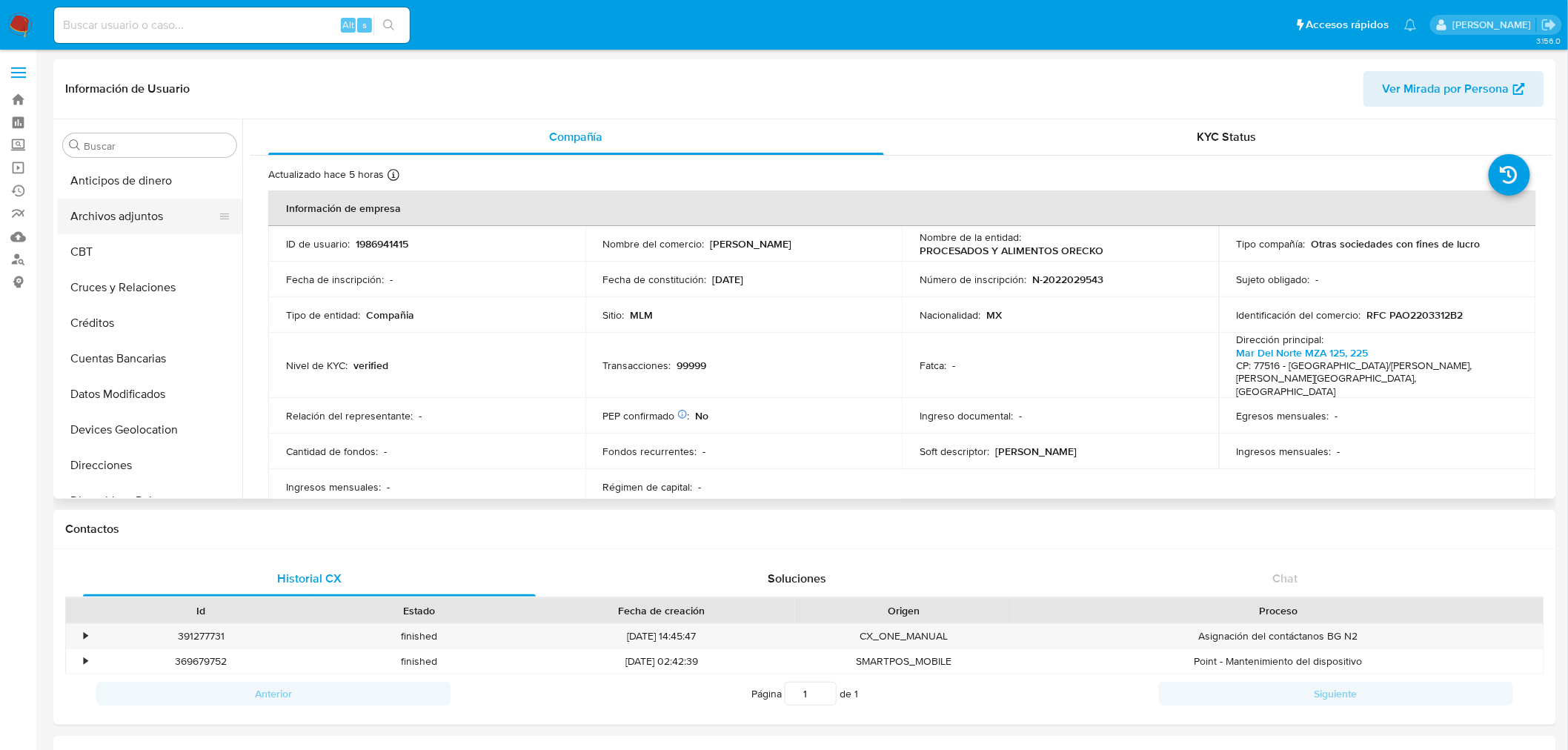
click at [136, 222] on button "Archivos adjuntos" at bounding box center [144, 216] width 173 height 36
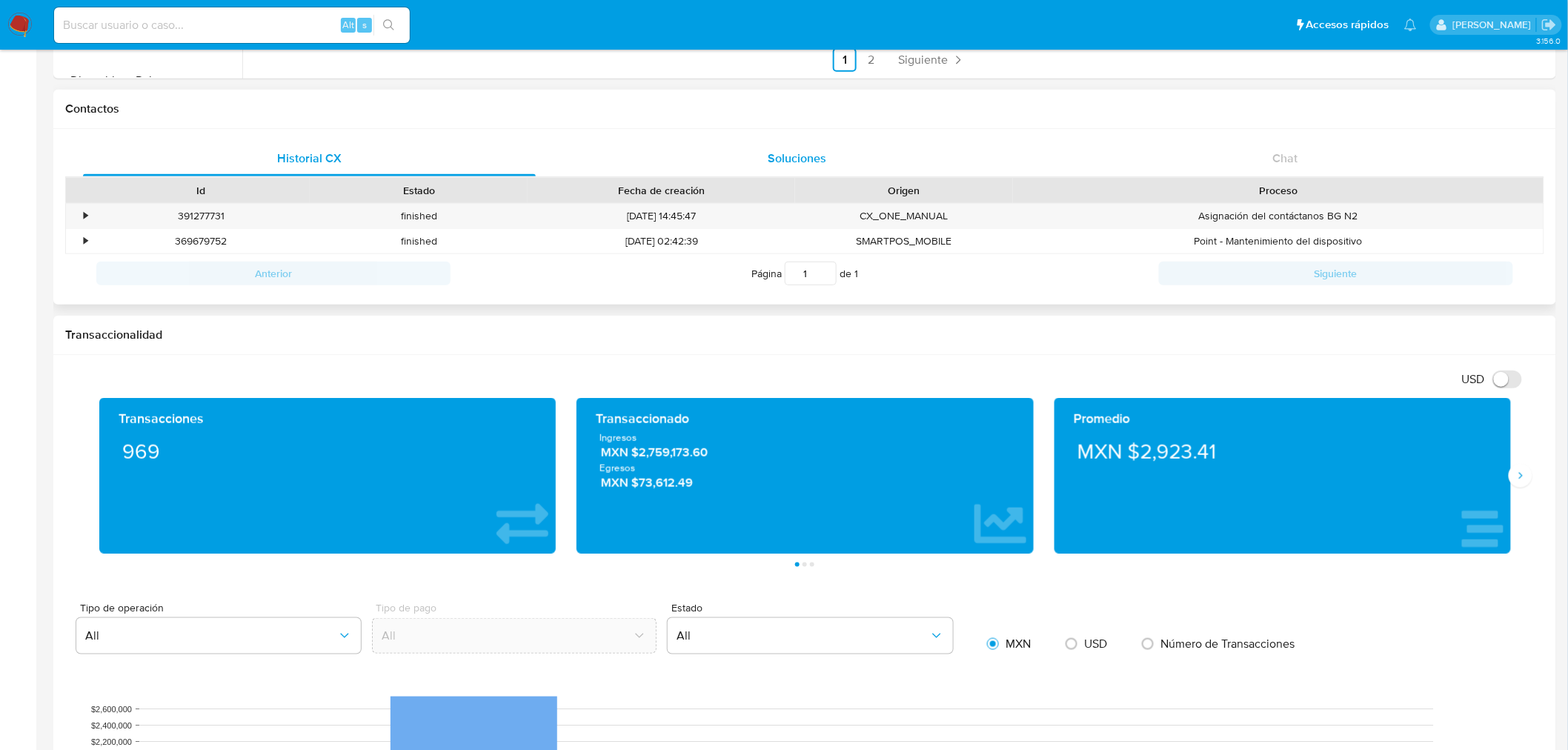
scroll to position [164, 0]
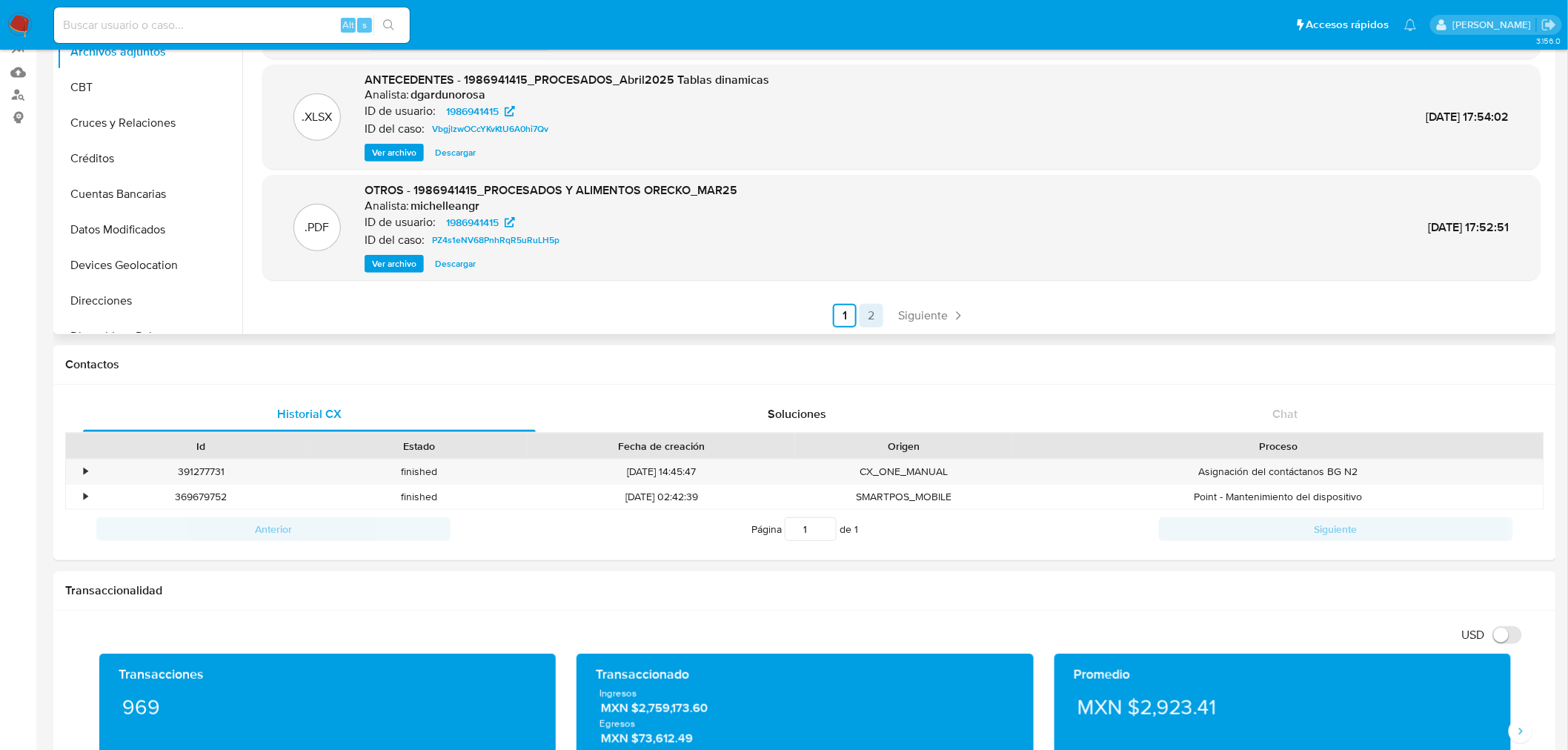
click at [872, 314] on link "2" at bounding box center [871, 316] width 23 height 23
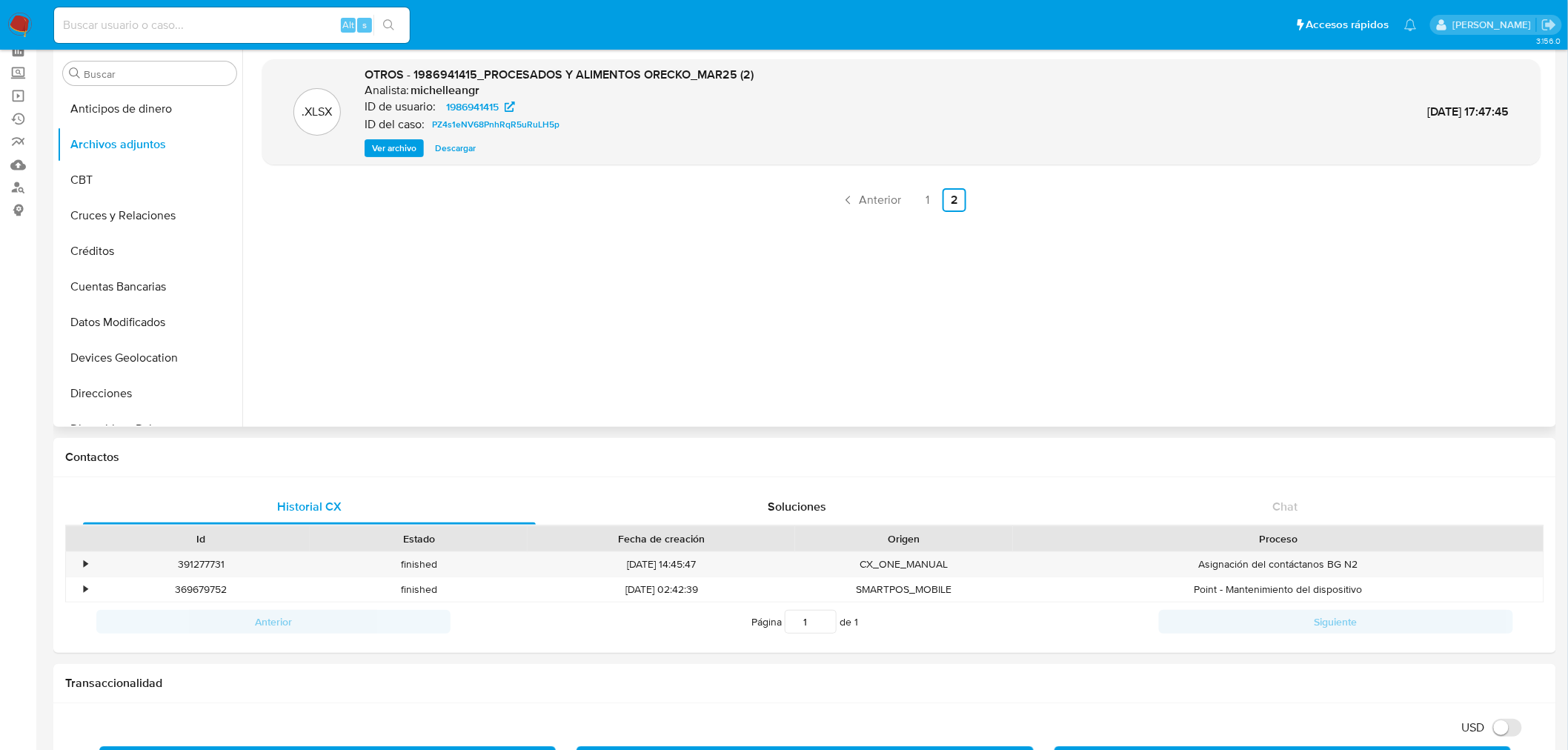
scroll to position [0, 0]
